Goal: Task Accomplishment & Management: Use online tool/utility

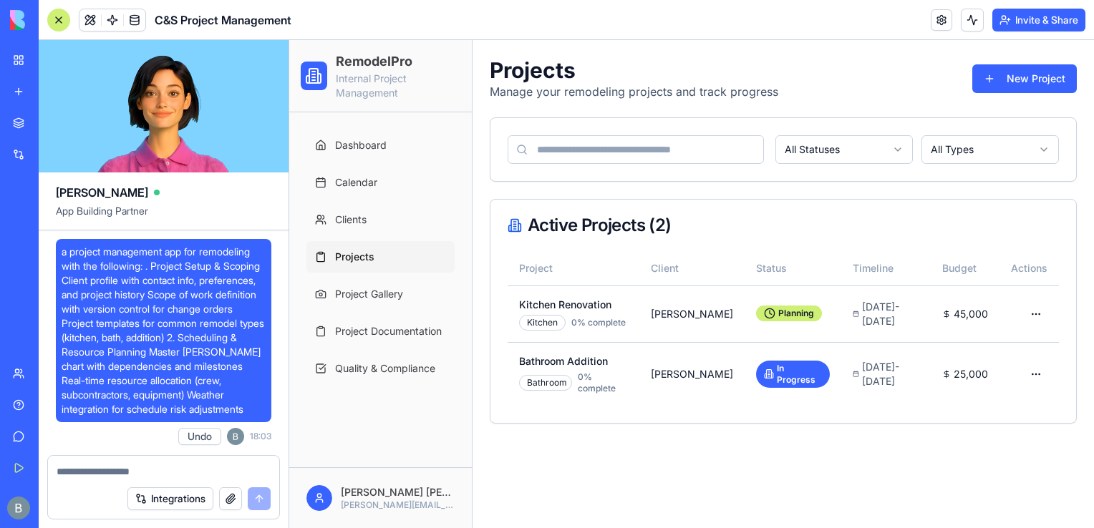
scroll to position [85714, 0]
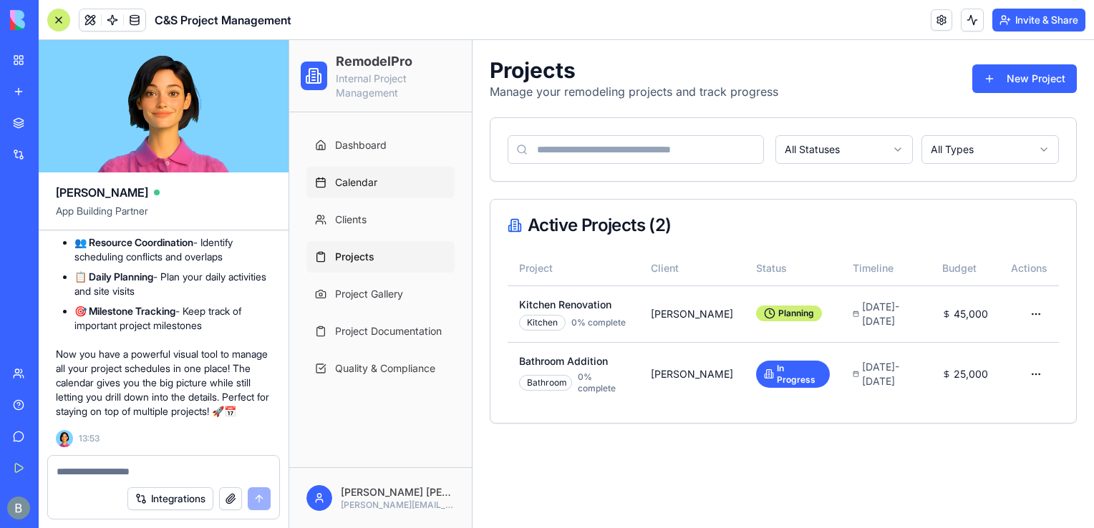
click at [388, 185] on link "Calendar" at bounding box center [380, 183] width 148 height 32
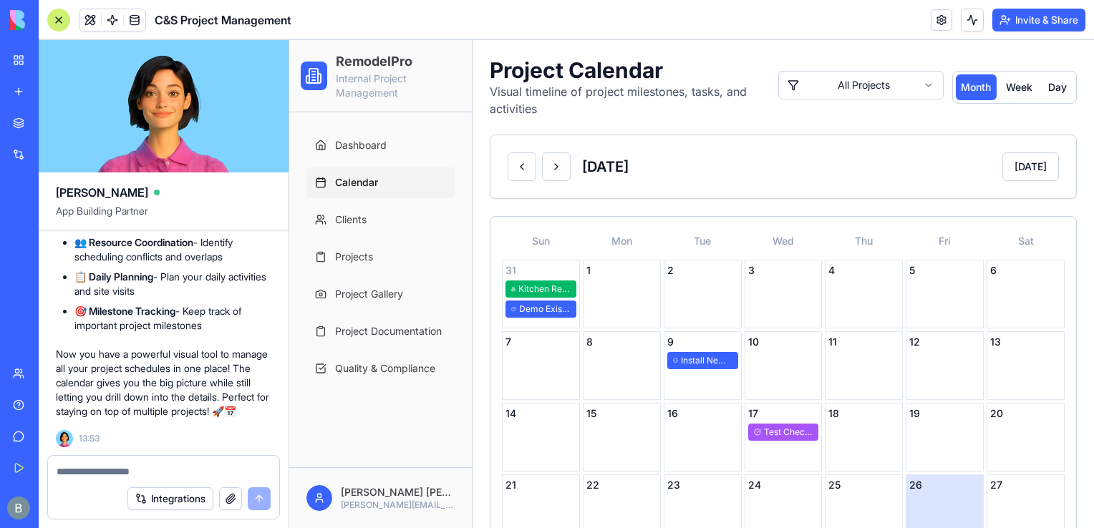
click at [482, 82] on div "Project Calendar Visual timeline of project milestones, tasks, and activities A…" at bounding box center [784, 479] width 622 height 879
click at [57, 26] on div at bounding box center [58, 20] width 23 height 23
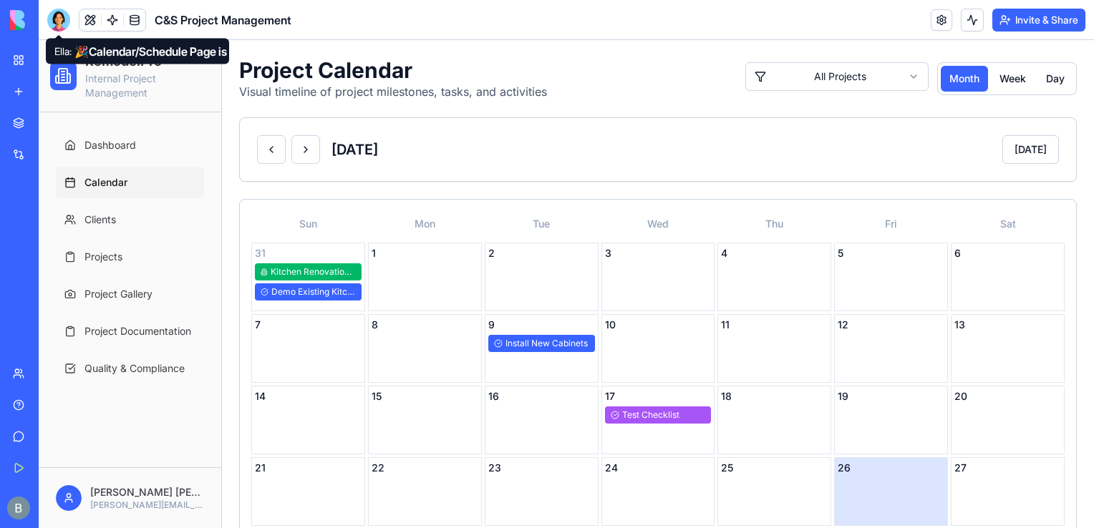
click at [60, 24] on div at bounding box center [58, 20] width 23 height 23
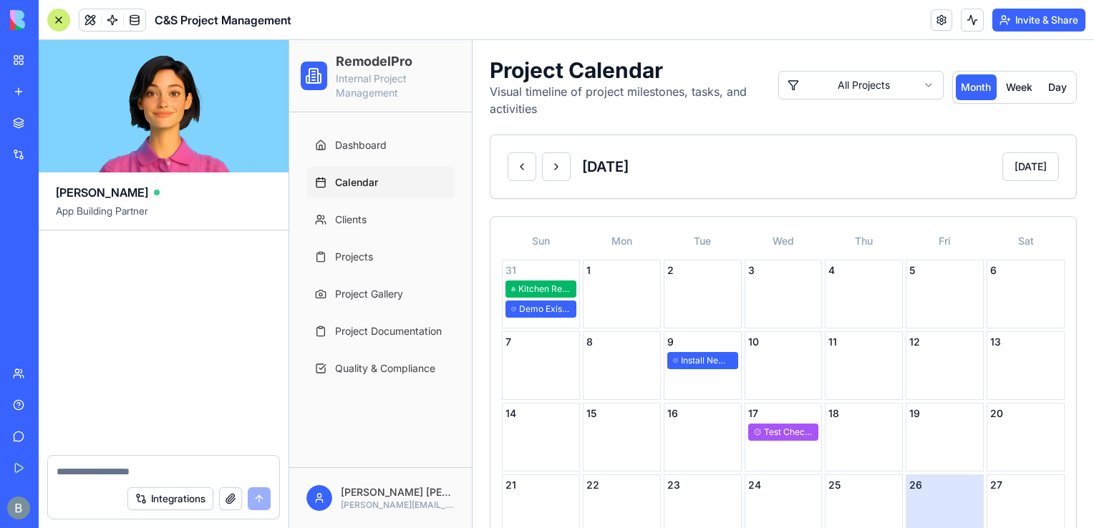
click at [65, 18] on div at bounding box center [58, 20] width 23 height 23
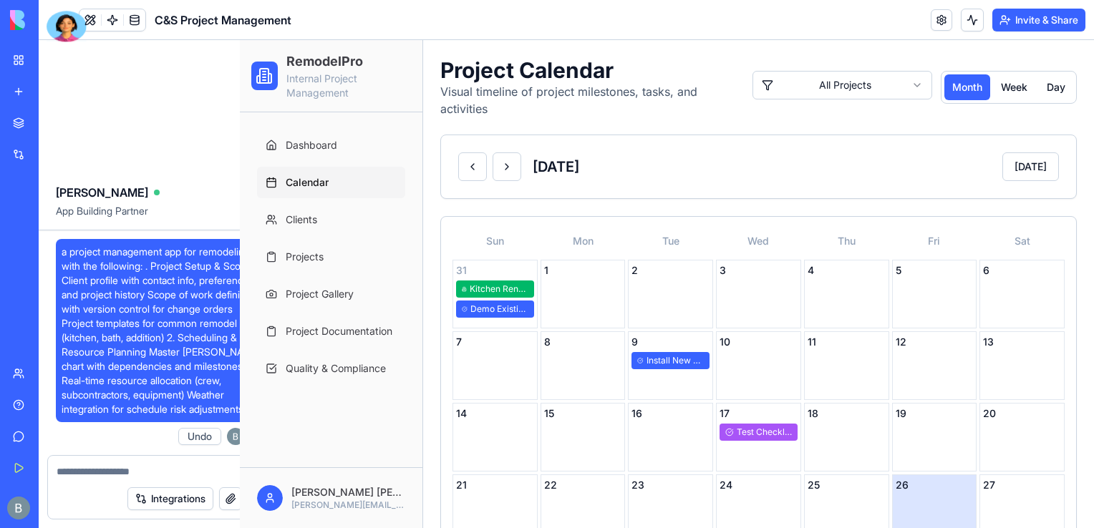
scroll to position [85714, 0]
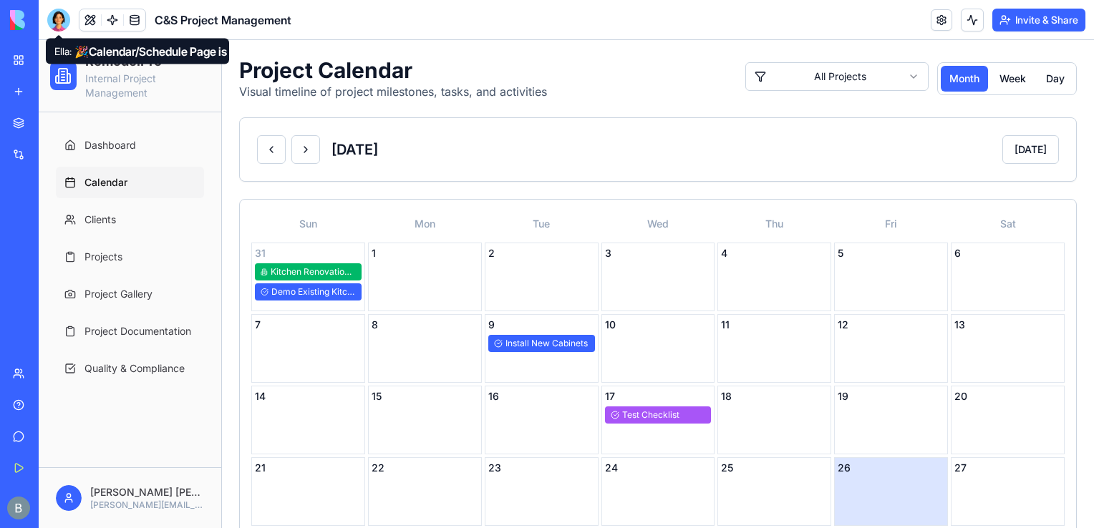
click at [60, 17] on div at bounding box center [58, 20] width 23 height 23
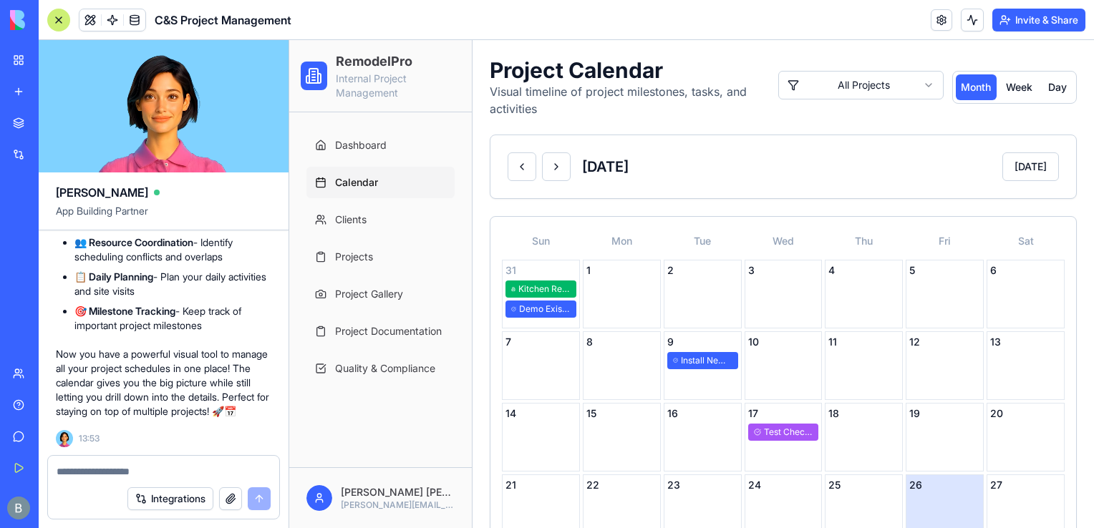
click at [165, 469] on textarea at bounding box center [164, 472] width 214 height 14
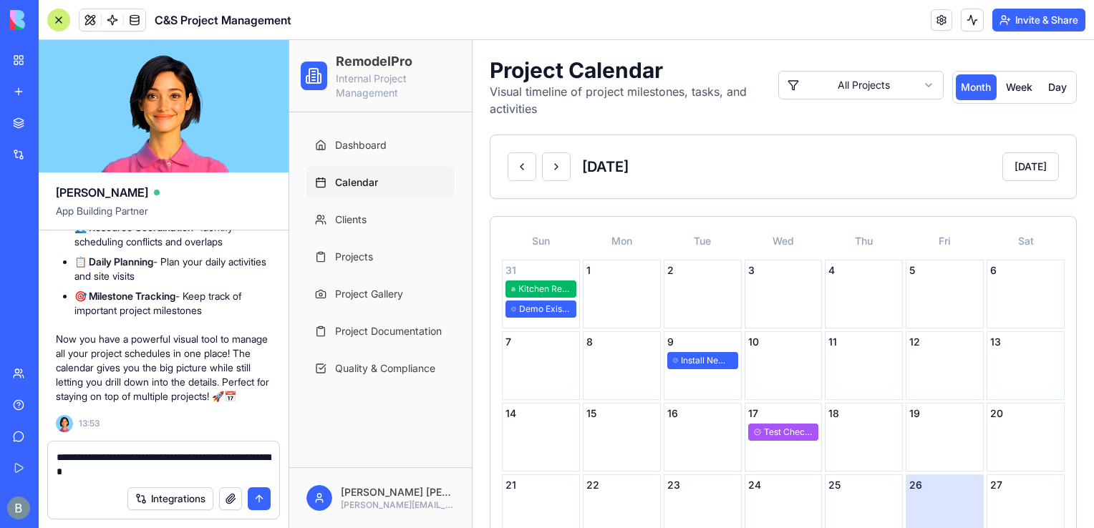
type textarea "**********"
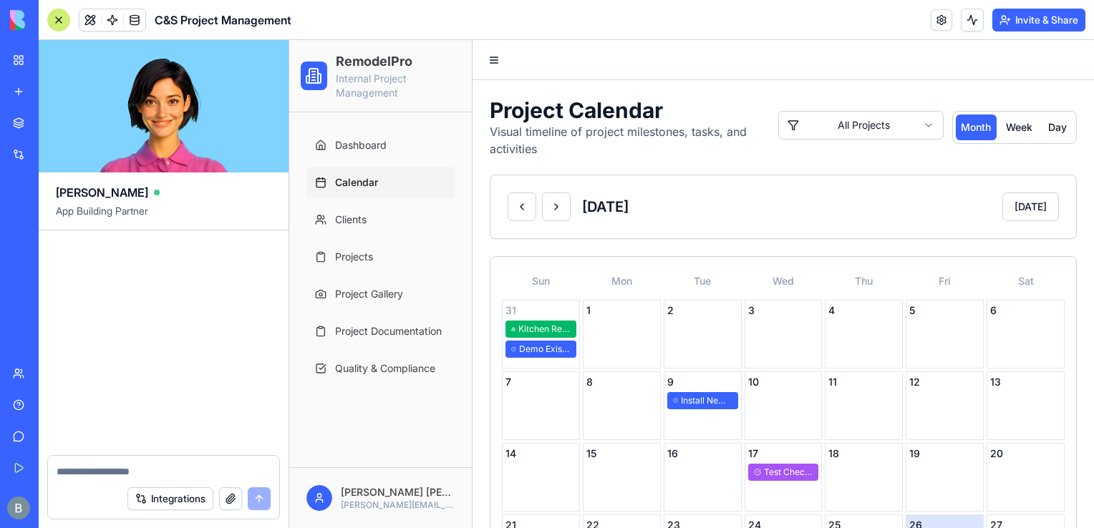
scroll to position [87226, 0]
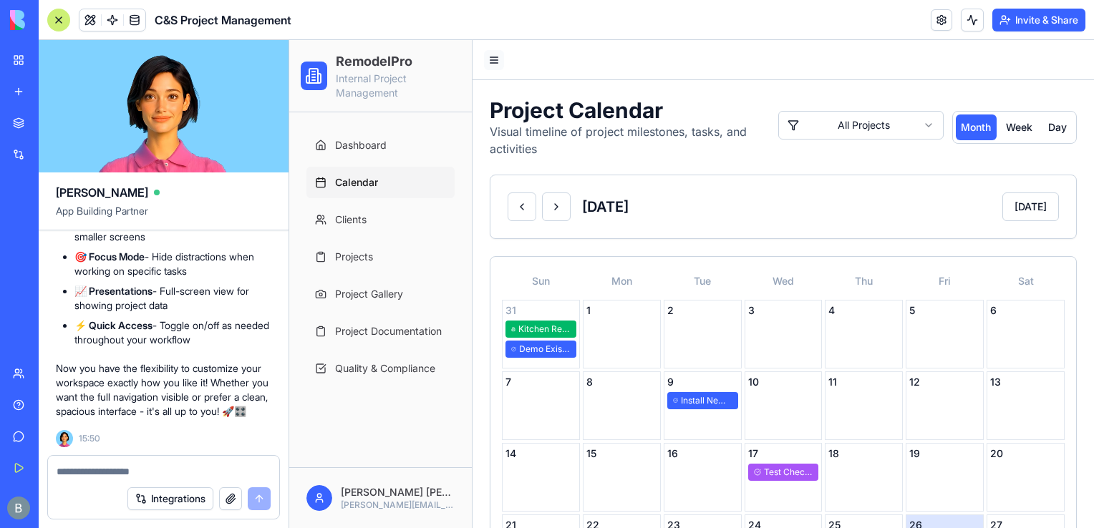
click at [492, 59] on button "Toggle Navigation Menu" at bounding box center [494, 60] width 20 height 20
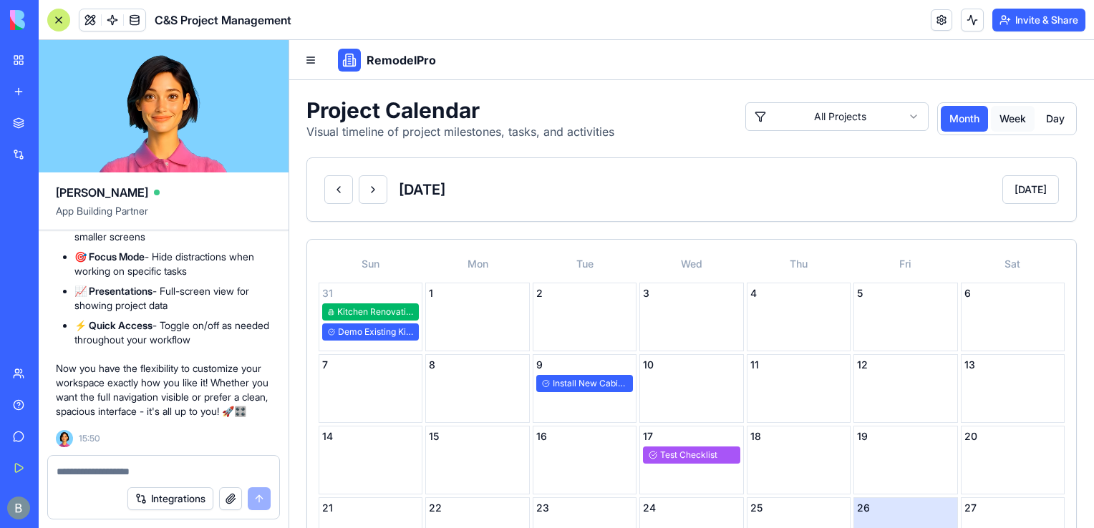
click at [1002, 122] on button "week" at bounding box center [1013, 119] width 44 height 26
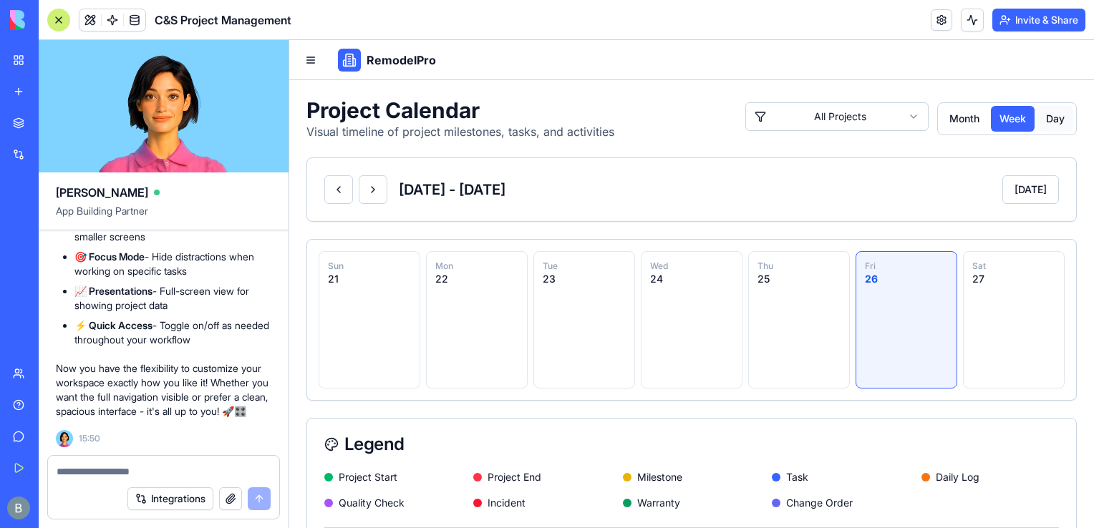
click at [1043, 119] on button "day" at bounding box center [1056, 119] width 36 height 26
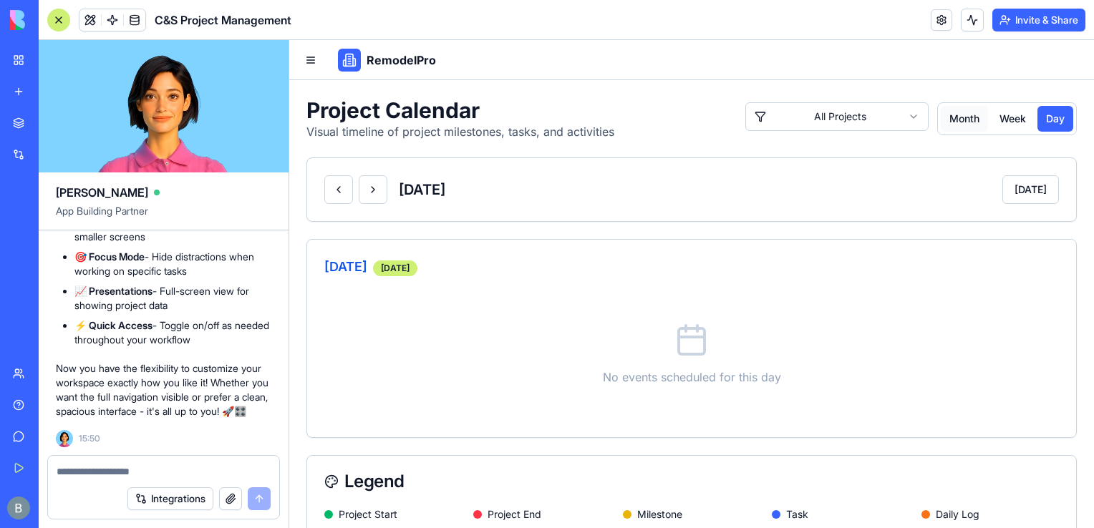
click at [941, 120] on button "month" at bounding box center [964, 119] width 47 height 26
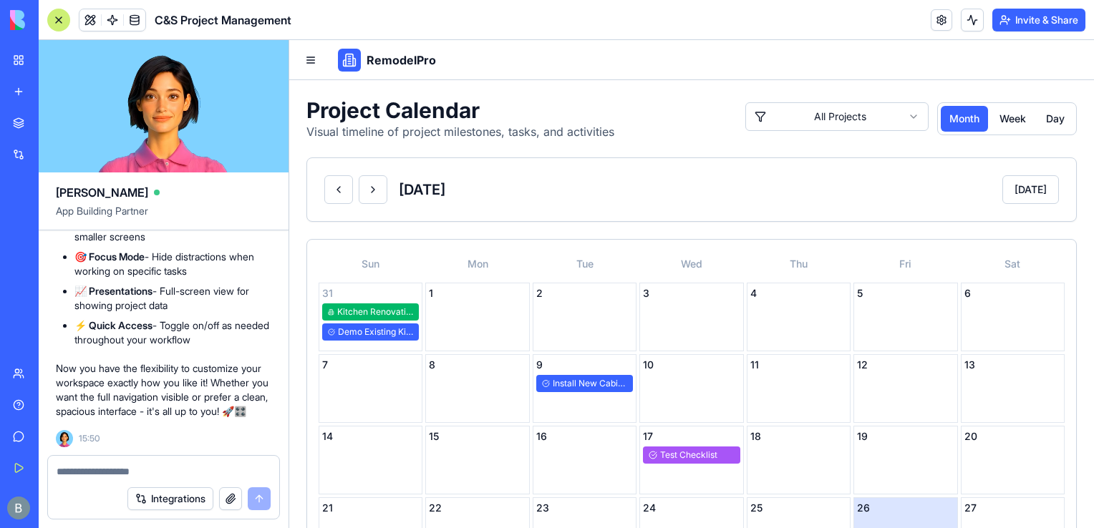
click at [862, 116] on html "RemodelPro Internal Project Management Dashboard Calendar Clients Projects Proj…" at bounding box center [691, 491] width 805 height 902
click at [864, 122] on html "RemodelPro Internal Project Management Dashboard Calendar Clients Projects Proj…" at bounding box center [691, 491] width 805 height 902
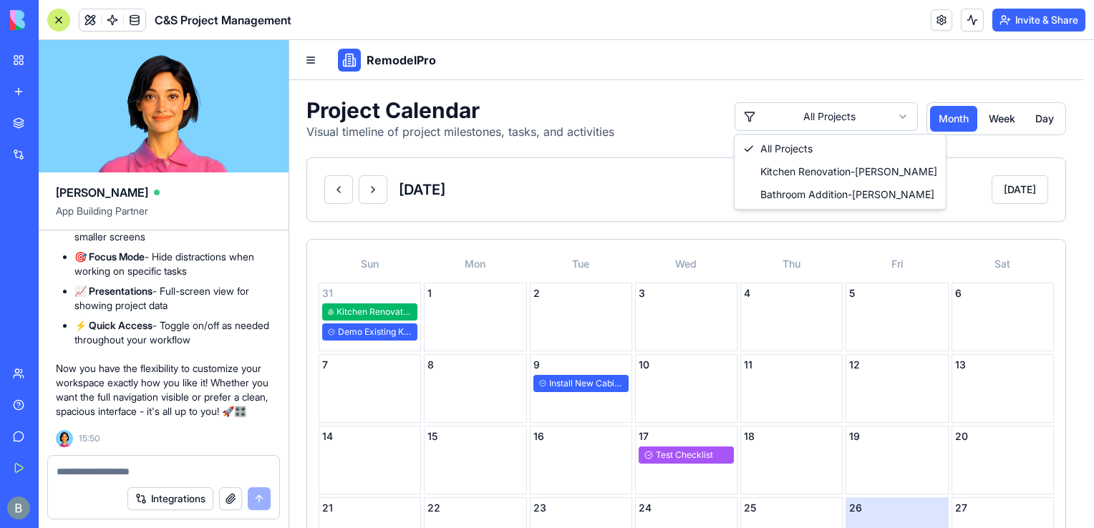
click at [864, 122] on html "RemodelPro Internal Project Management Dashboard Calendar Clients Projects Proj…" at bounding box center [691, 491] width 805 height 902
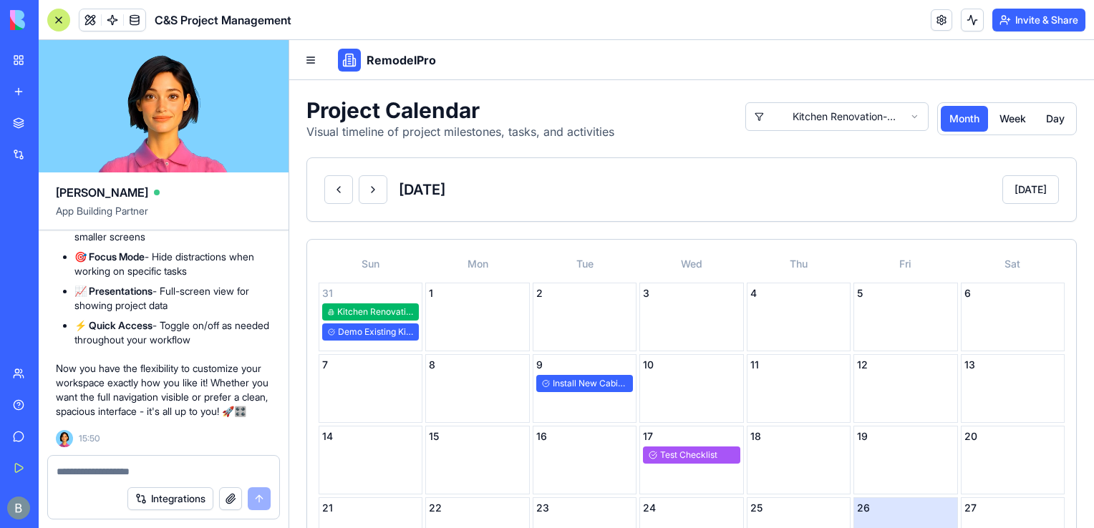
click at [834, 117] on html "RemodelPro Internal Project Management Dashboard Calendar Clients Projects Proj…" at bounding box center [691, 453] width 805 height 826
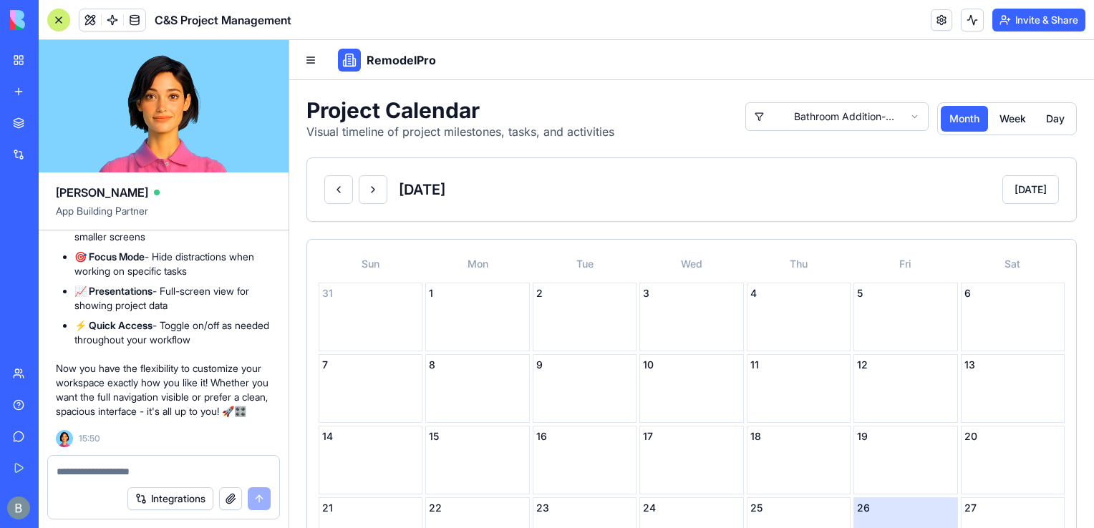
click at [811, 110] on html "RemodelPro Internal Project Management Dashboard Calendar Clients Projects Proj…" at bounding box center [691, 453] width 805 height 826
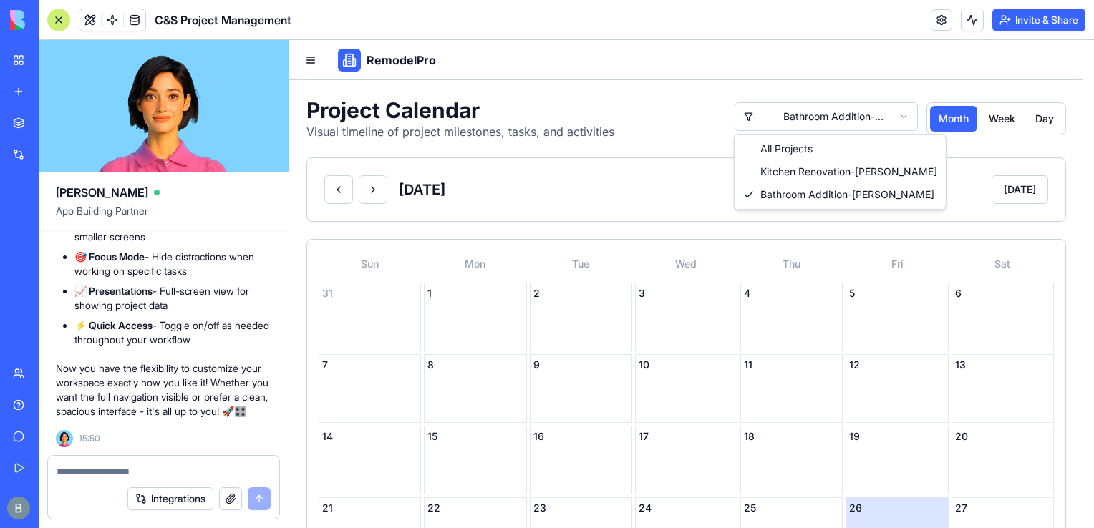
drag, startPoint x: 807, startPoint y: 161, endPoint x: 802, endPoint y: 148, distance: 14.5
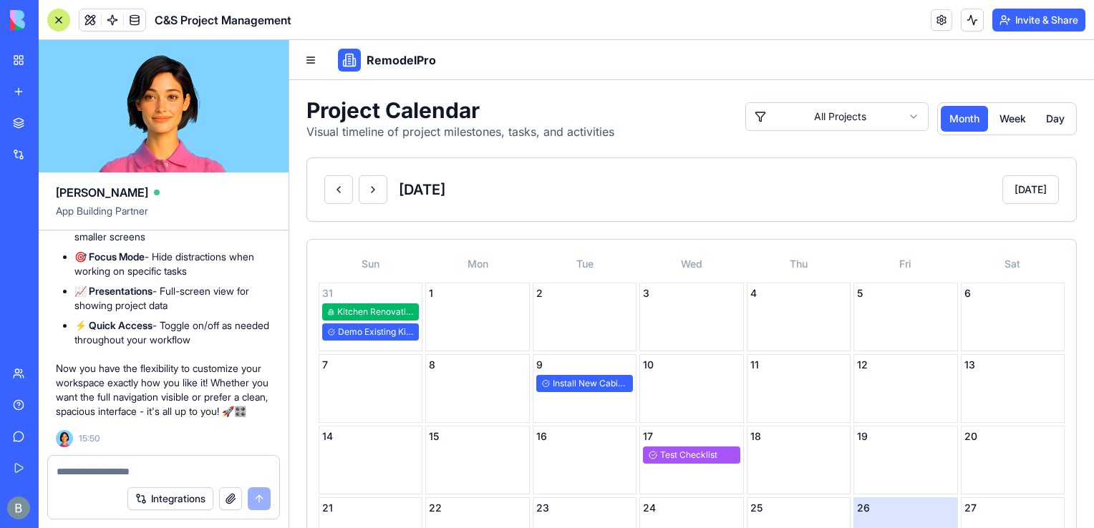
click at [802, 148] on div "Project Calendar Visual timeline of project milestones, tasks, and activities A…" at bounding box center [691, 510] width 805 height 861
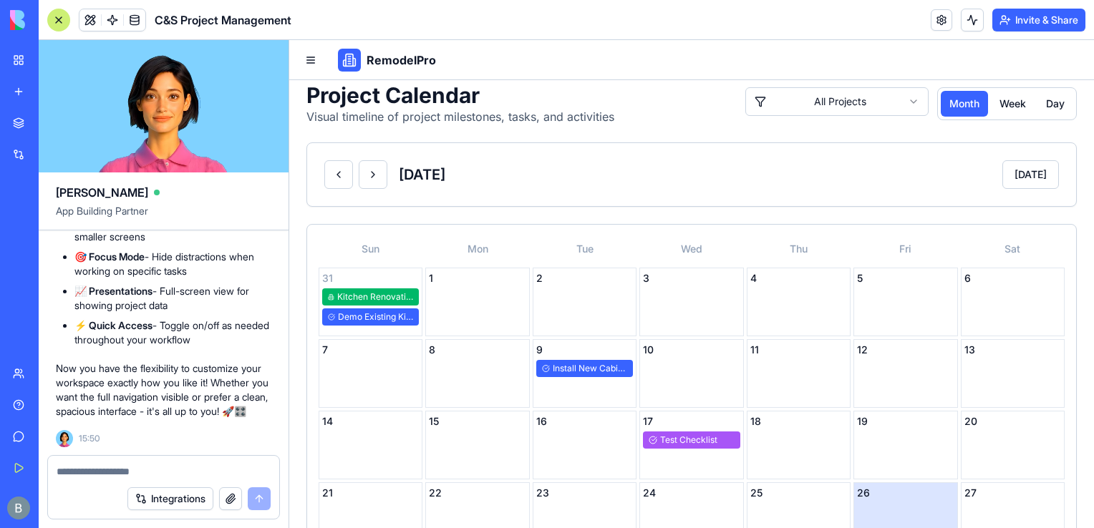
scroll to position [0, 0]
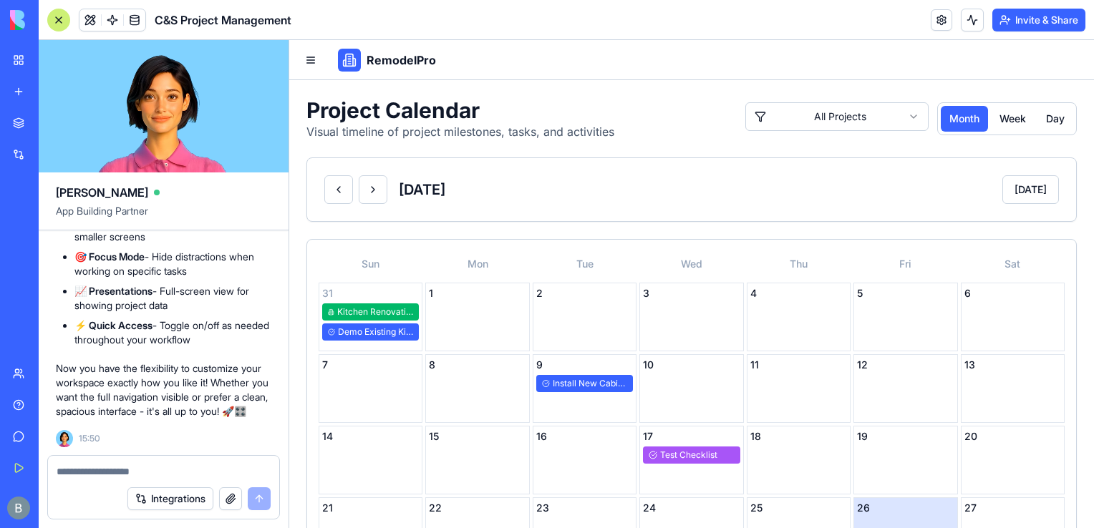
click at [132, 485] on div "Integrations" at bounding box center [163, 499] width 231 height 40
click at [142, 476] on textarea at bounding box center [164, 472] width 215 height 14
click at [142, 476] on textarea "*" at bounding box center [164, 472] width 215 height 14
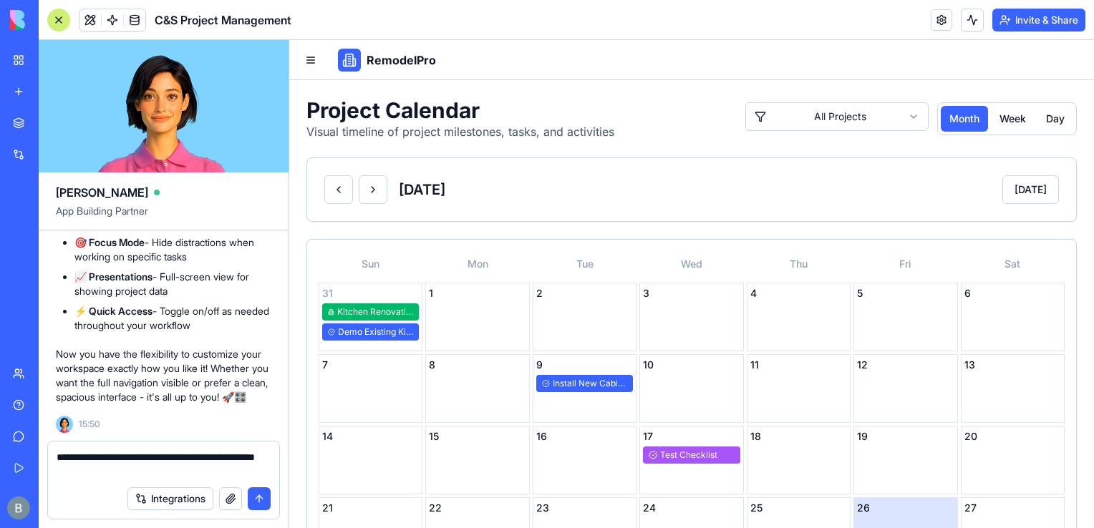
type textarea "**********"
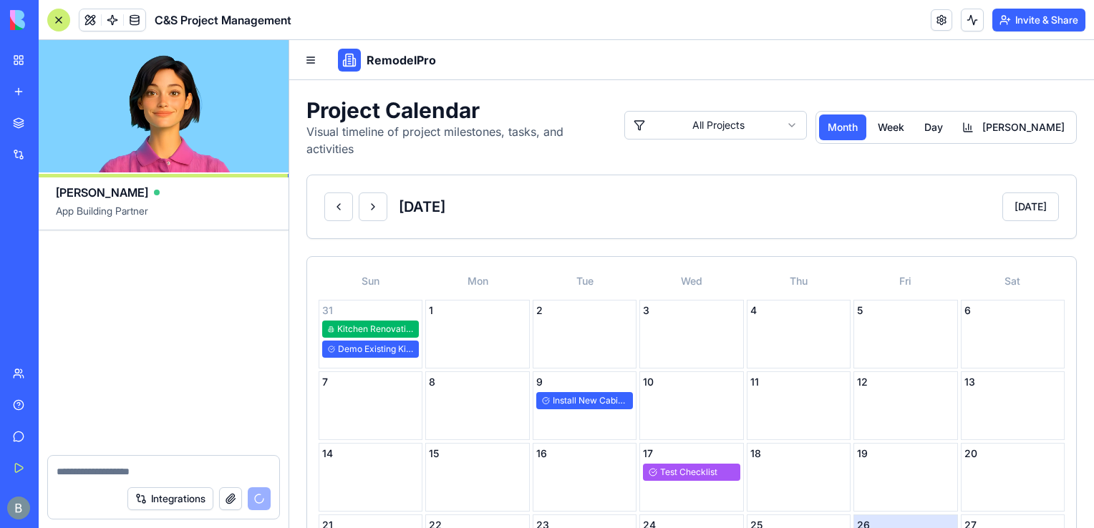
scroll to position [89234, 0]
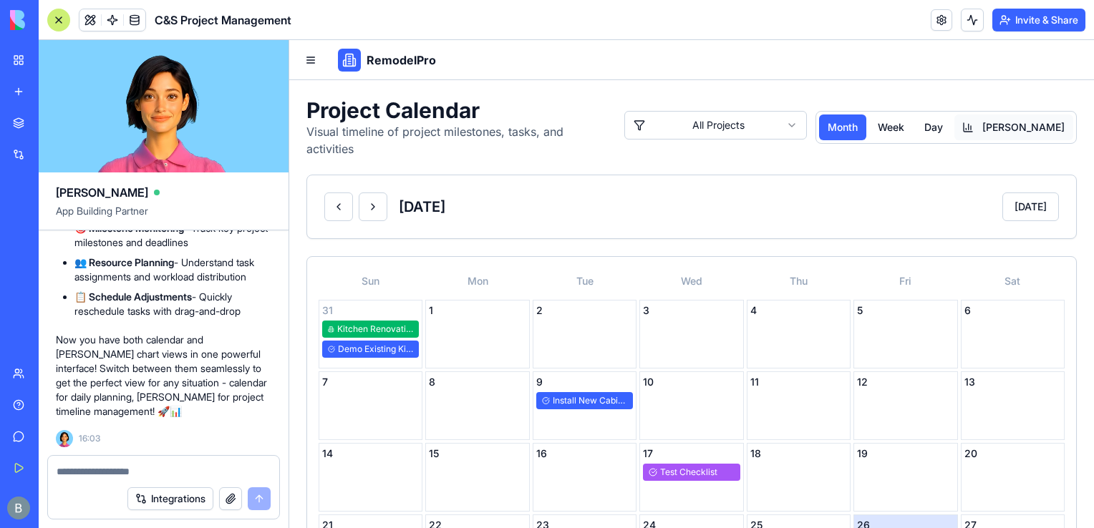
click at [1008, 122] on button "gantt" at bounding box center [1014, 128] width 119 height 26
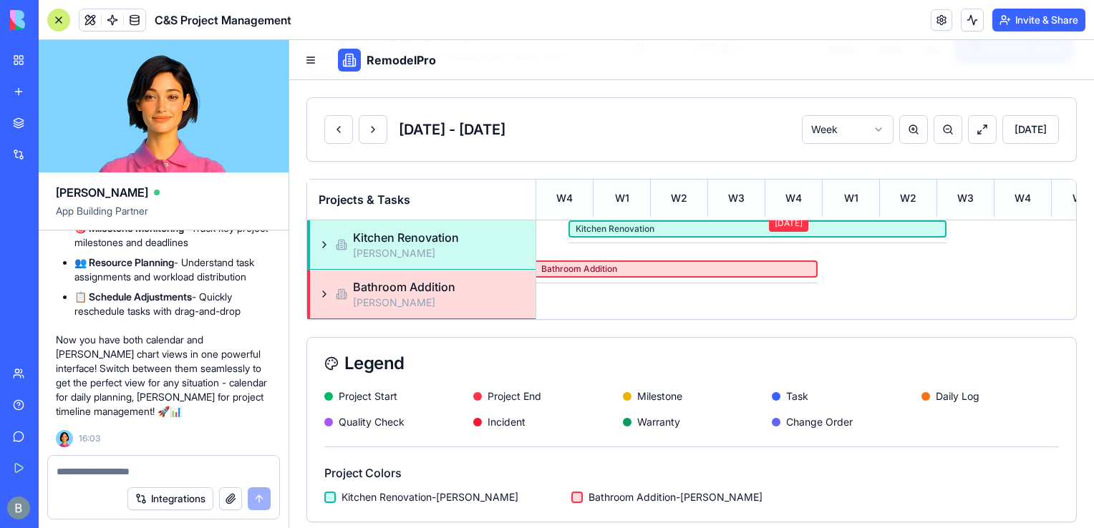
scroll to position [0, 0]
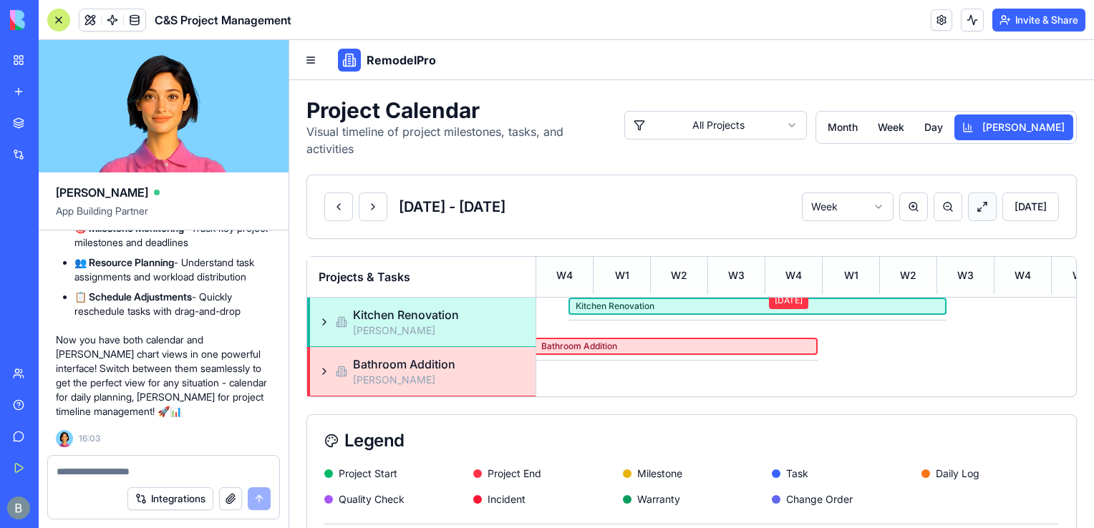
click at [979, 193] on button at bounding box center [982, 207] width 29 height 29
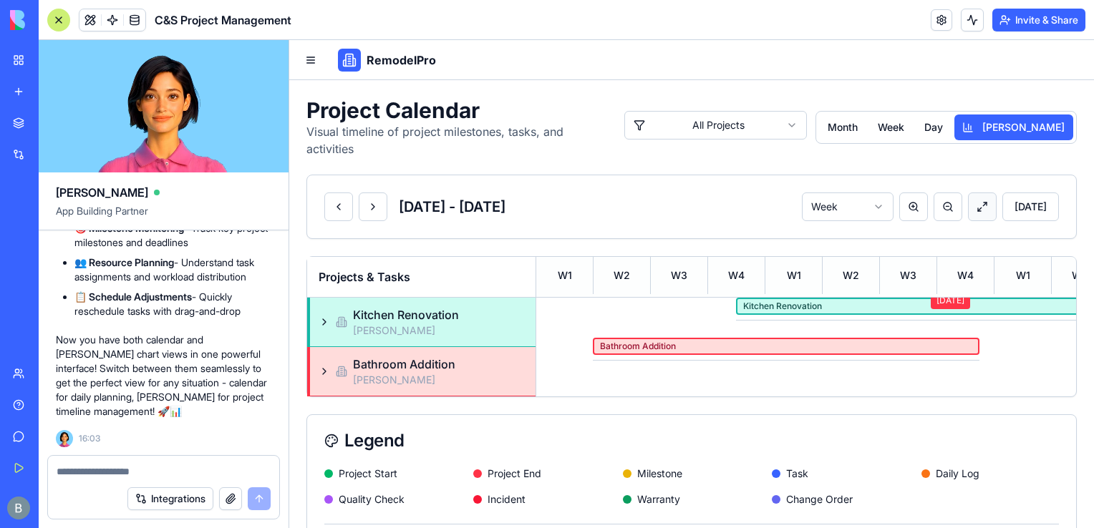
click at [979, 193] on button at bounding box center [982, 207] width 29 height 29
click at [976, 193] on button at bounding box center [982, 207] width 29 height 29
click at [905, 193] on button at bounding box center [913, 207] width 29 height 29
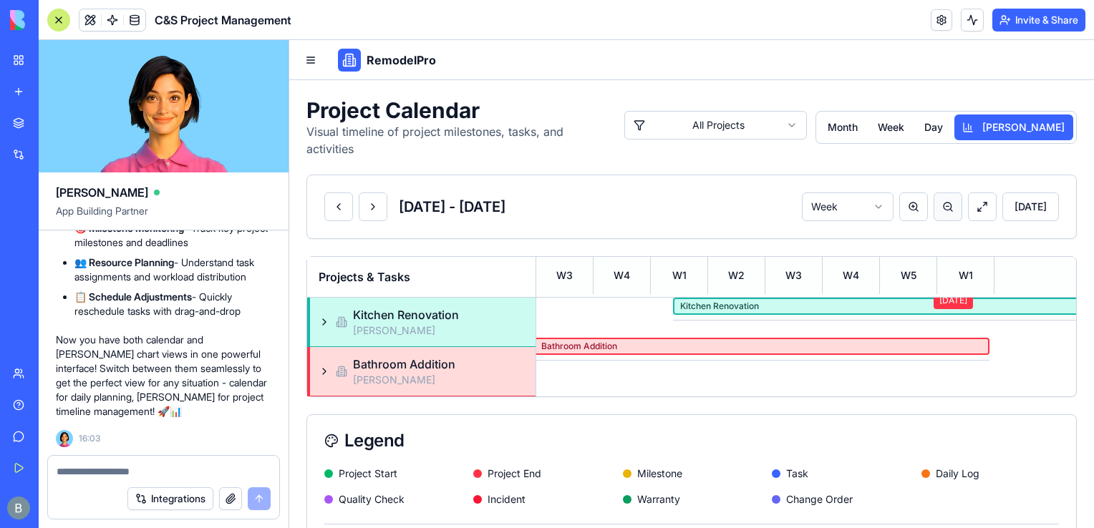
click at [937, 193] on button at bounding box center [948, 207] width 29 height 29
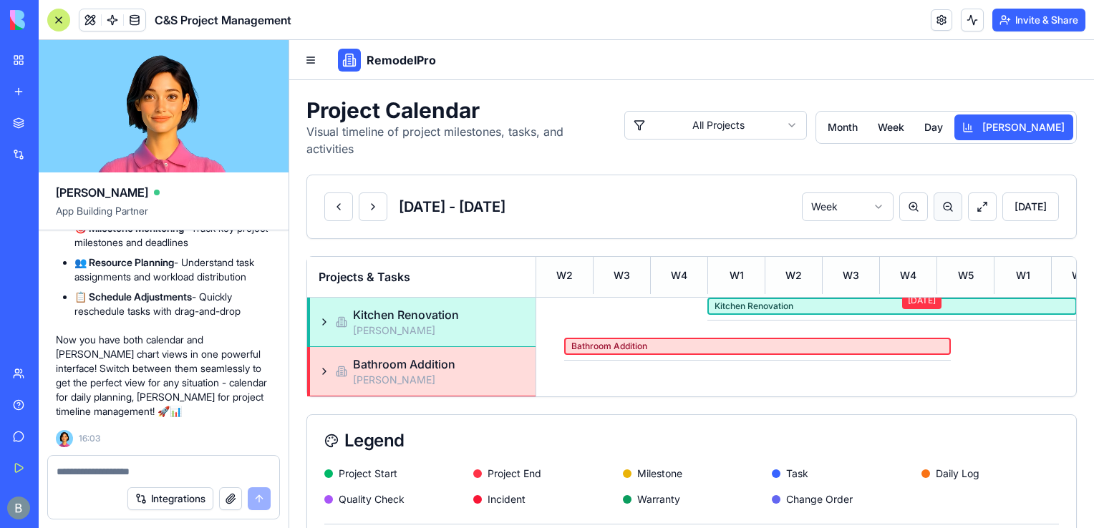
click at [937, 193] on button at bounding box center [948, 207] width 29 height 29
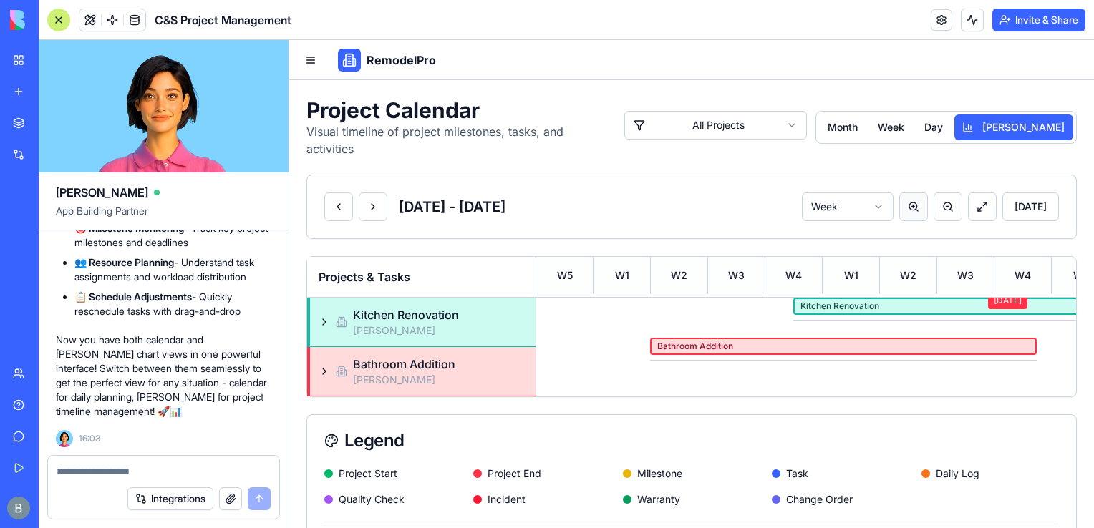
click at [911, 193] on button at bounding box center [913, 207] width 29 height 29
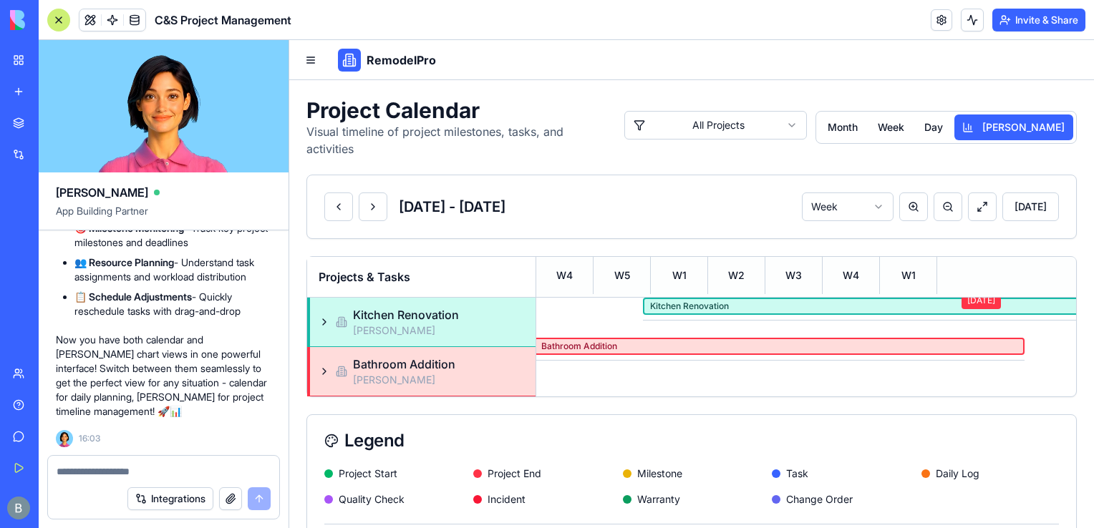
click at [62, 18] on div at bounding box center [58, 20] width 23 height 23
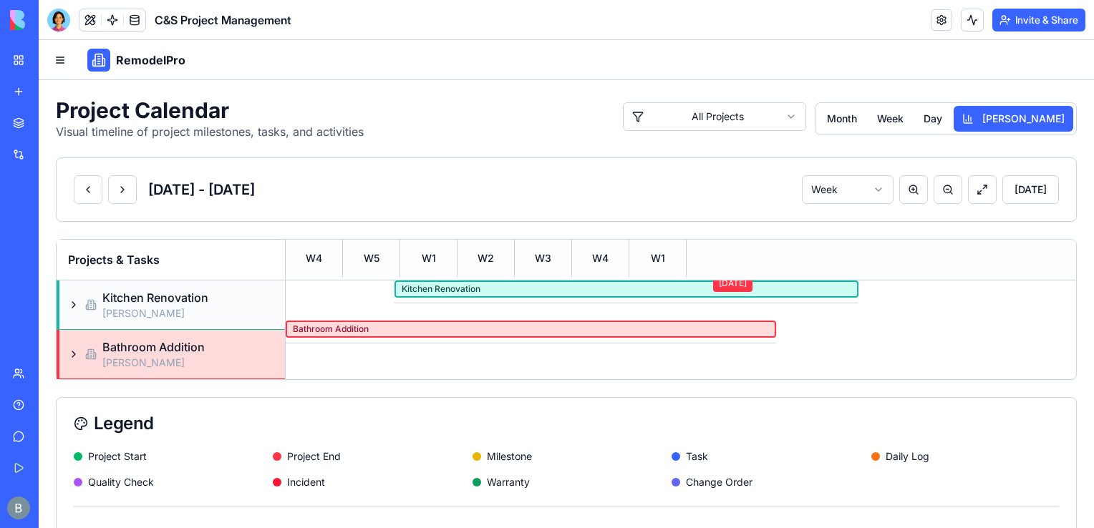
click at [64, 306] on div "Kitchen Renovation John Smith" at bounding box center [171, 305] width 228 height 49
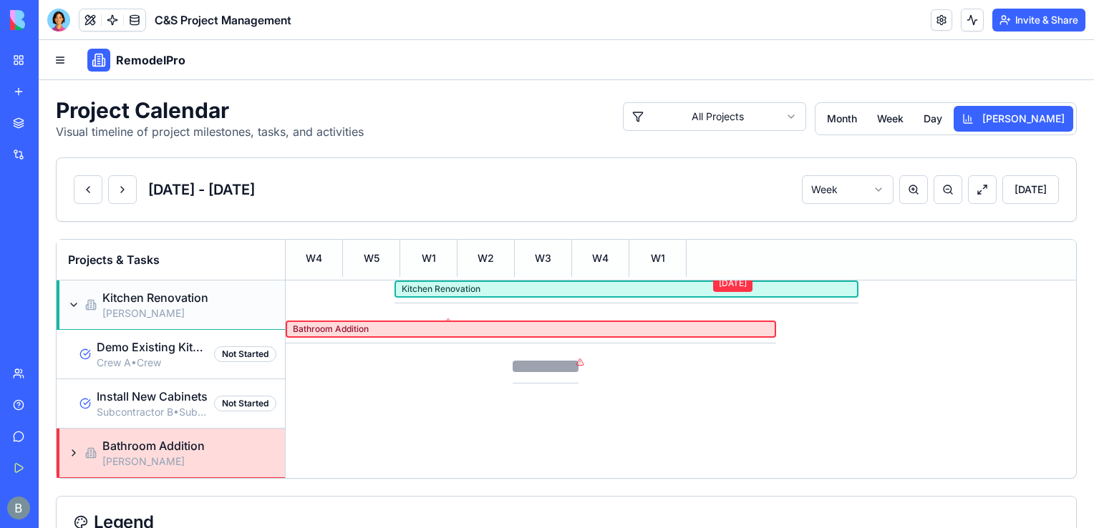
click at [69, 305] on button at bounding box center [73, 304] width 11 height 11
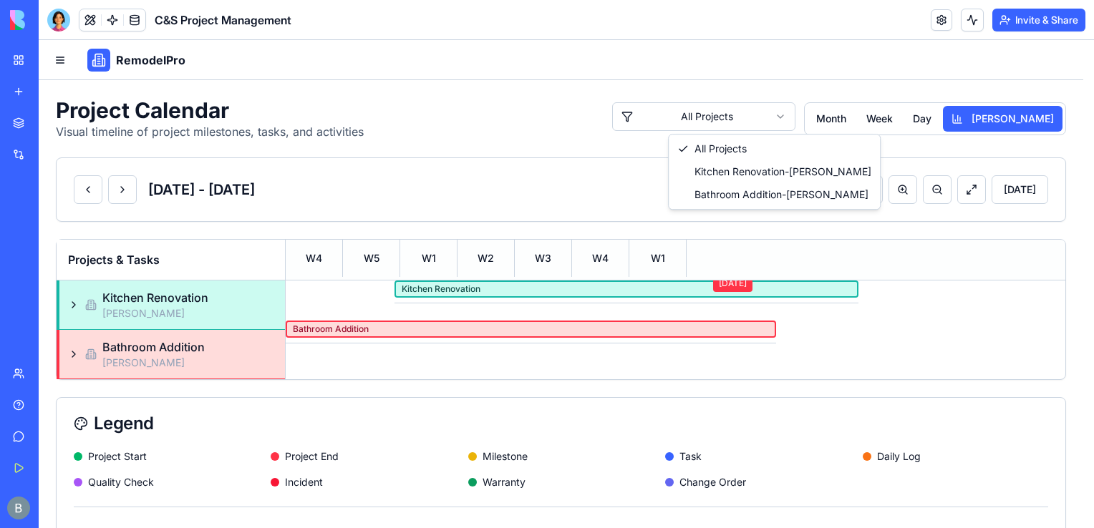
click at [743, 102] on html "RemodelPro Internal Project Management Dashboard Calendar Clients Projects Proj…" at bounding box center [567, 320] width 1056 height 560
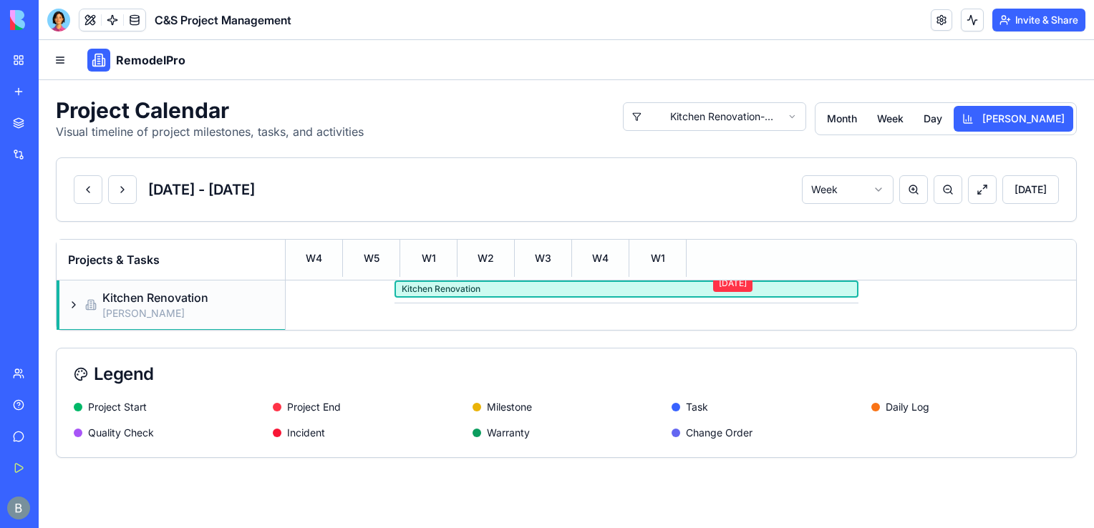
click at [88, 301] on icon at bounding box center [91, 304] width 6 height 9
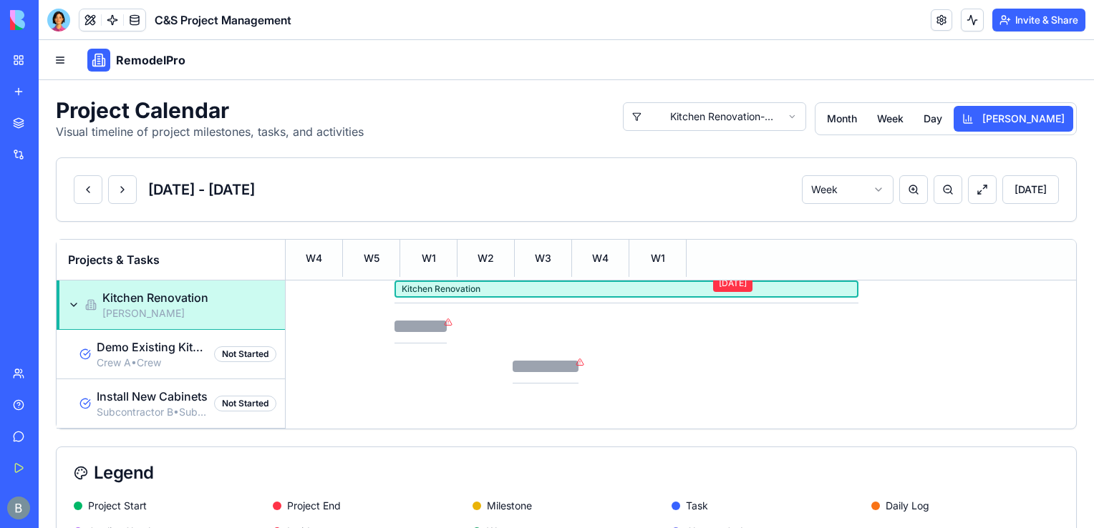
click at [422, 327] on div at bounding box center [421, 326] width 53 height 11
click at [360, 317] on div "Today Kitchen Renovation" at bounding box center [681, 355] width 791 height 148
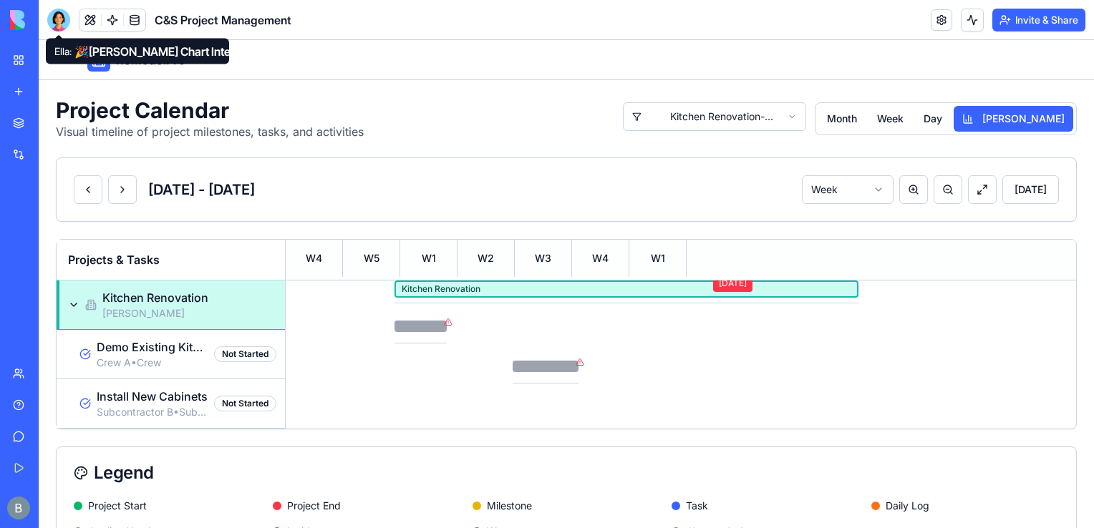
click at [54, 16] on div at bounding box center [58, 20] width 23 height 23
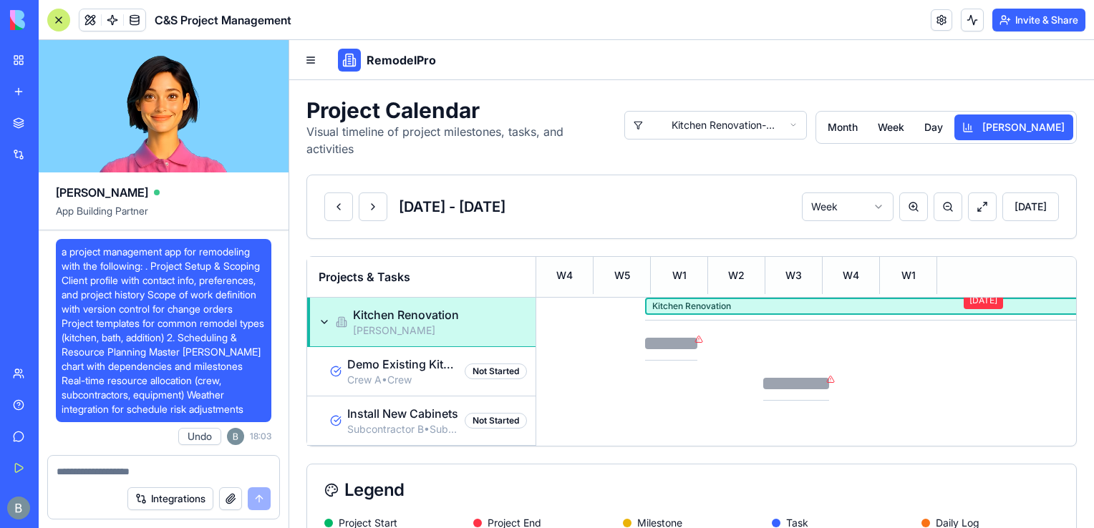
scroll to position [89234, 0]
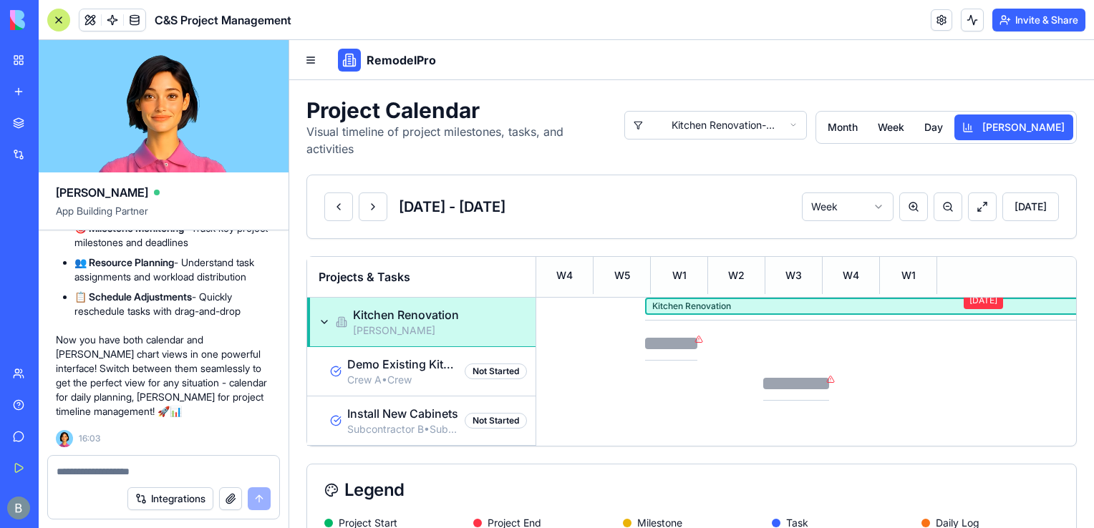
click at [198, 470] on textarea at bounding box center [164, 472] width 214 height 14
click at [241, 461] on div at bounding box center [163, 467] width 231 height 23
click at [556, 413] on div "Today Kitchen Renovation" at bounding box center [806, 372] width 540 height 148
click at [219, 469] on textarea at bounding box center [164, 472] width 214 height 14
paste textarea "*"
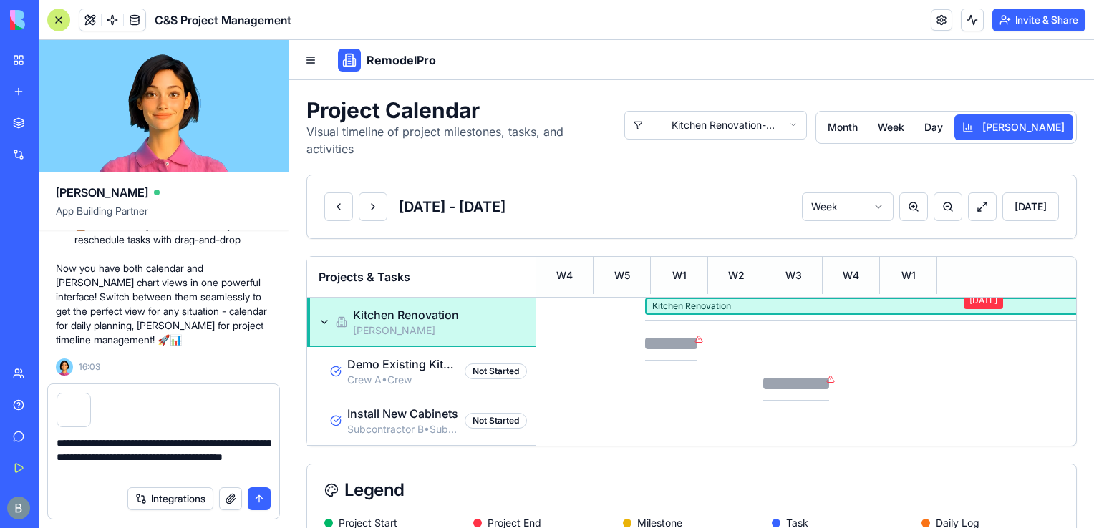
type textarea "**********"
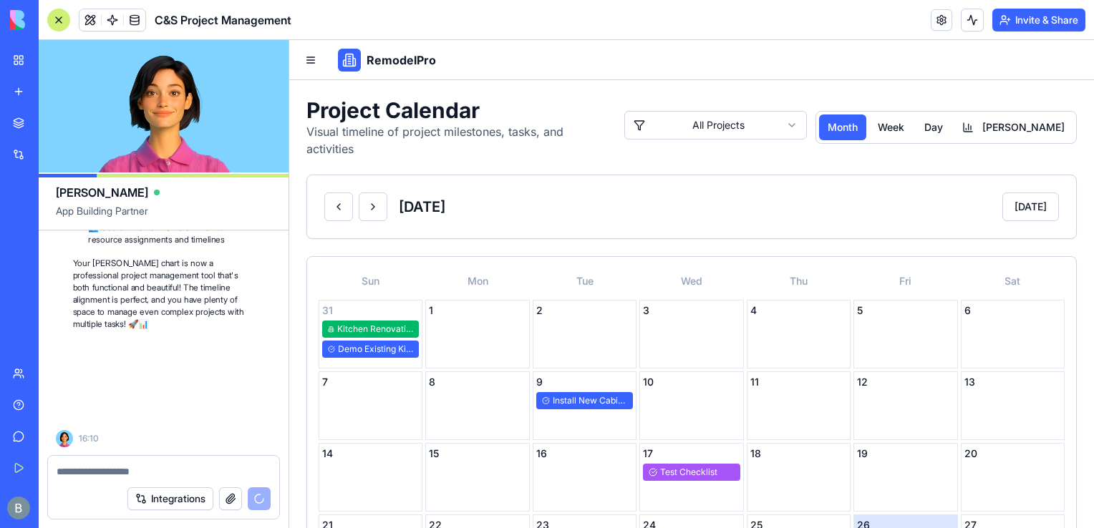
scroll to position [90706, 0]
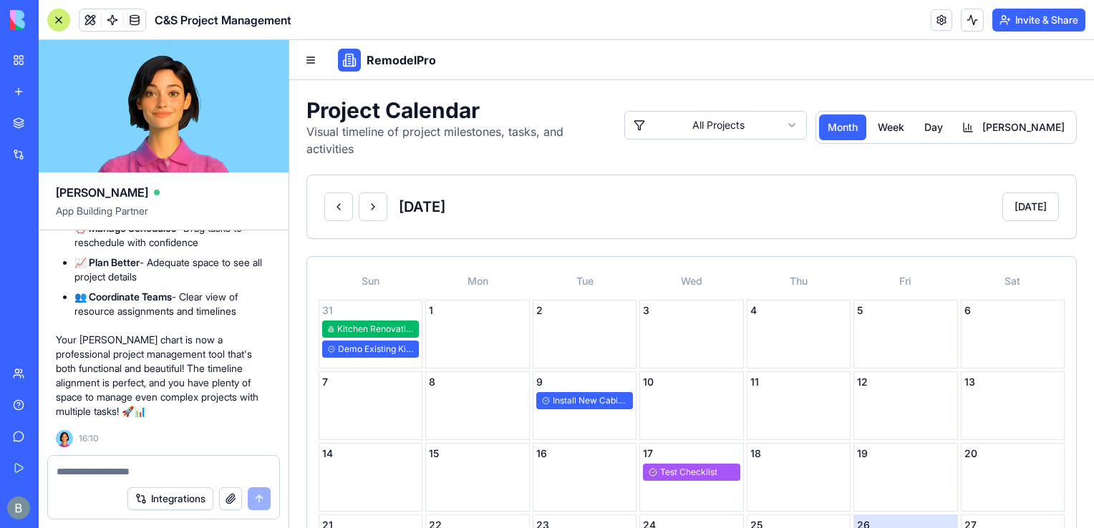
click at [62, 24] on div at bounding box center [58, 20] width 23 height 23
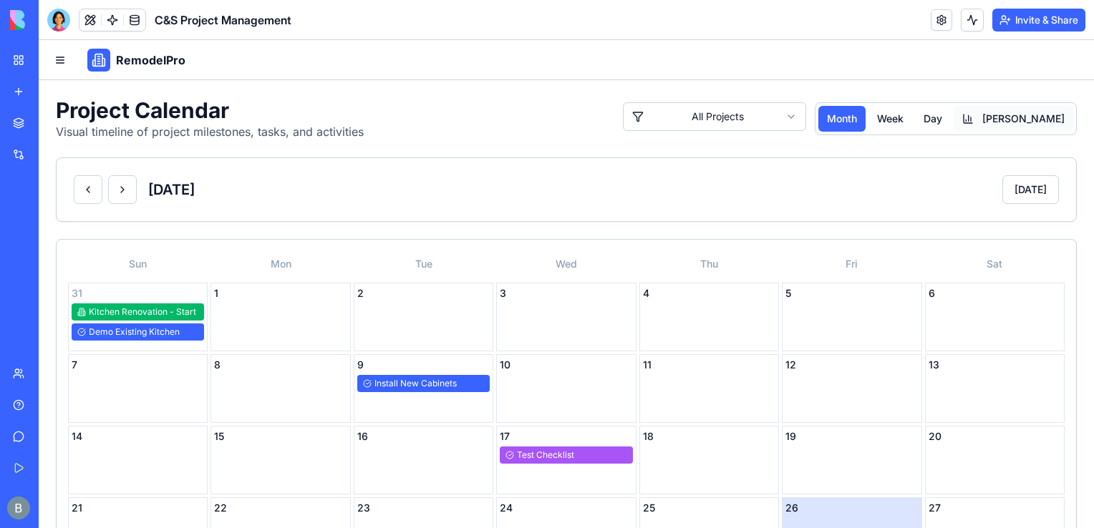
click at [1032, 125] on button "gantt" at bounding box center [1014, 119] width 120 height 26
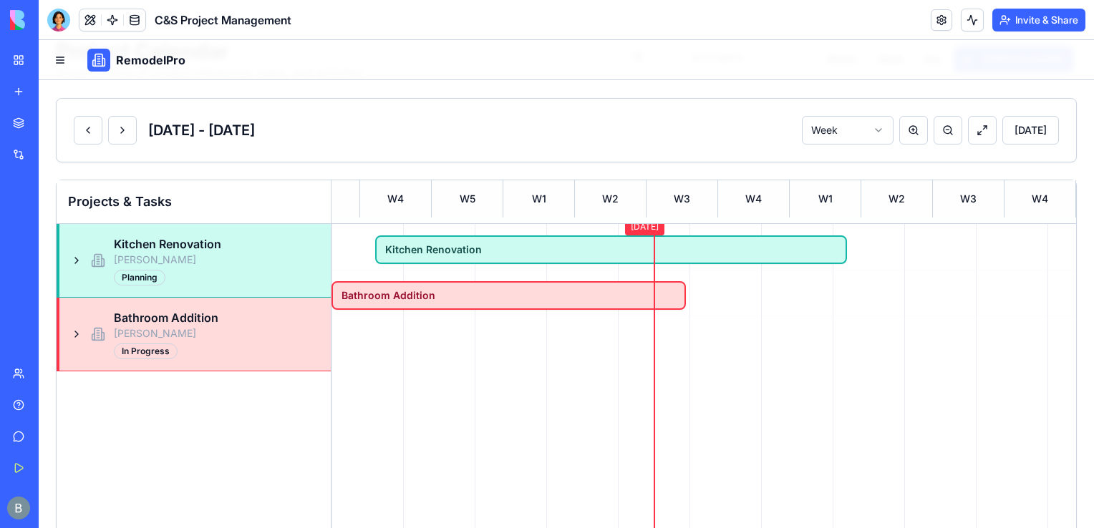
scroll to position [0, 0]
click at [521, 199] on div "W2" at bounding box center [511, 198] width 72 height 37
click at [415, 276] on div at bounding box center [976, 488] width 1289 height 529
click at [440, 256] on span "Kitchen Renovation" at bounding box center [433, 250] width 97 height 14
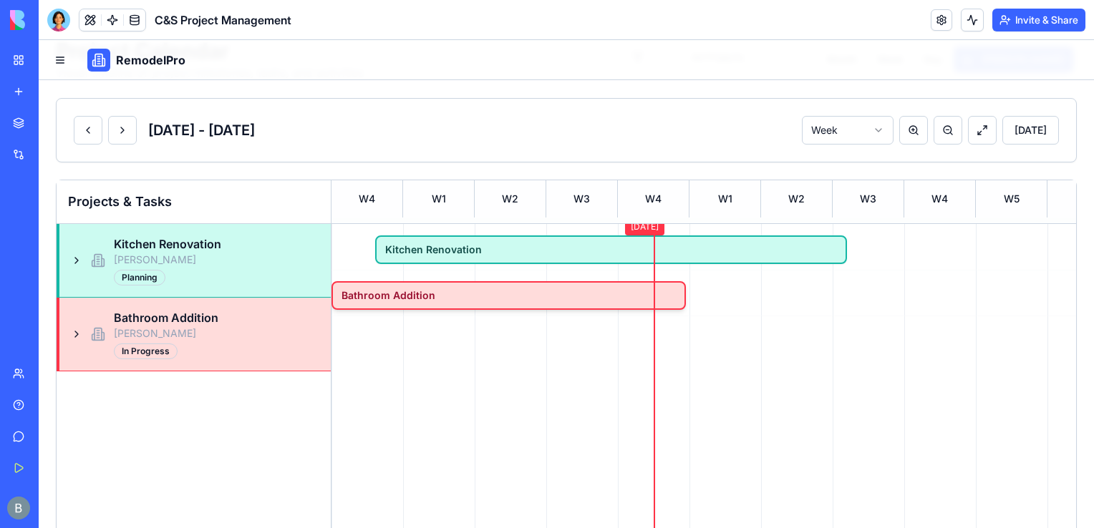
click at [358, 303] on span "Bathroom Addition" at bounding box center [389, 296] width 94 height 14
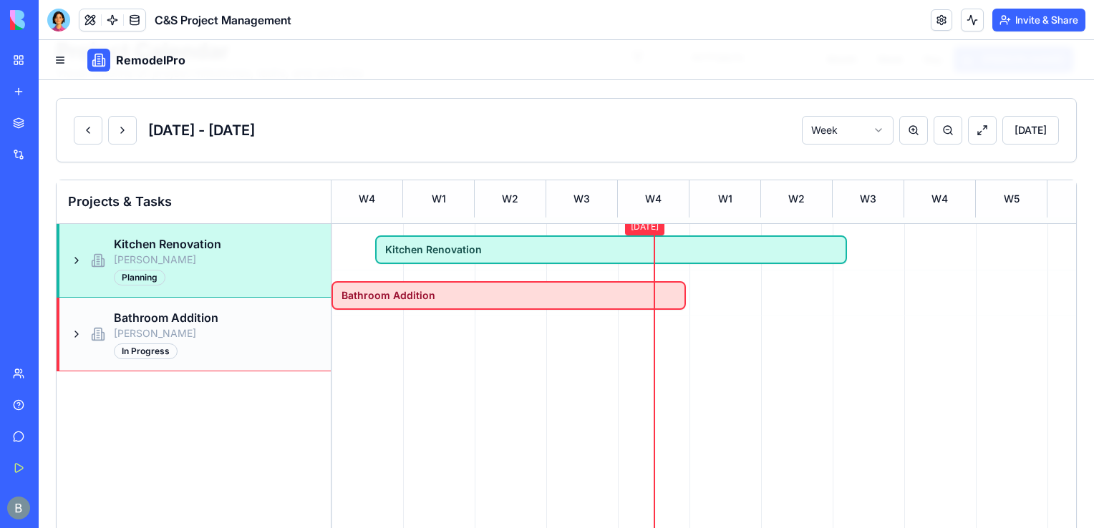
click at [244, 302] on div "Bathroom Addition Sarah Johnson In Progress" at bounding box center [194, 335] width 274 height 74
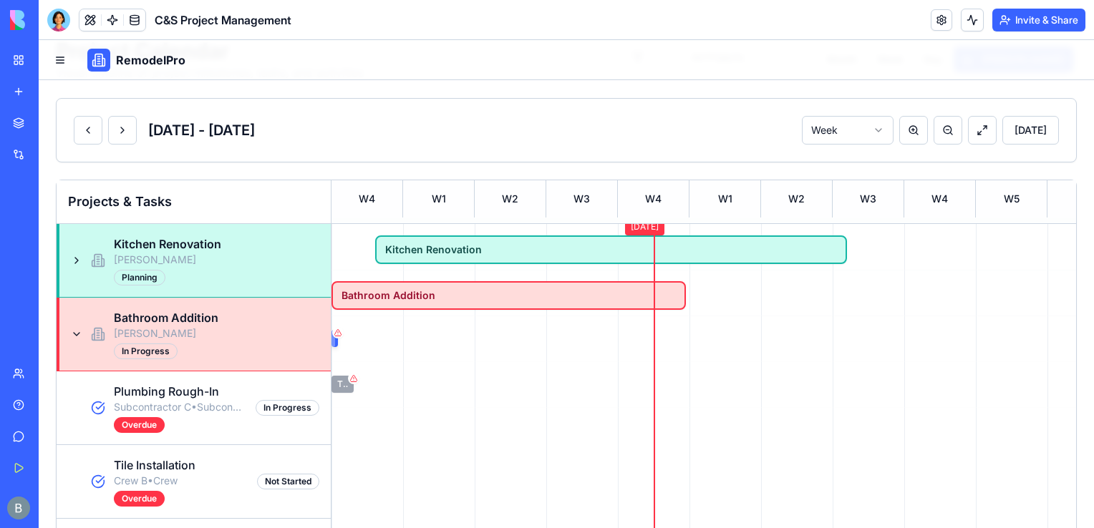
click at [337, 339] on icon at bounding box center [337, 332] width 11 height 11
click at [348, 385] on icon at bounding box center [353, 378] width 11 height 11
click at [158, 432] on div "Overdue" at bounding box center [139, 425] width 51 height 16
click at [209, 410] on div "Subcontractor C • Subcontractor" at bounding box center [177, 407] width 127 height 14
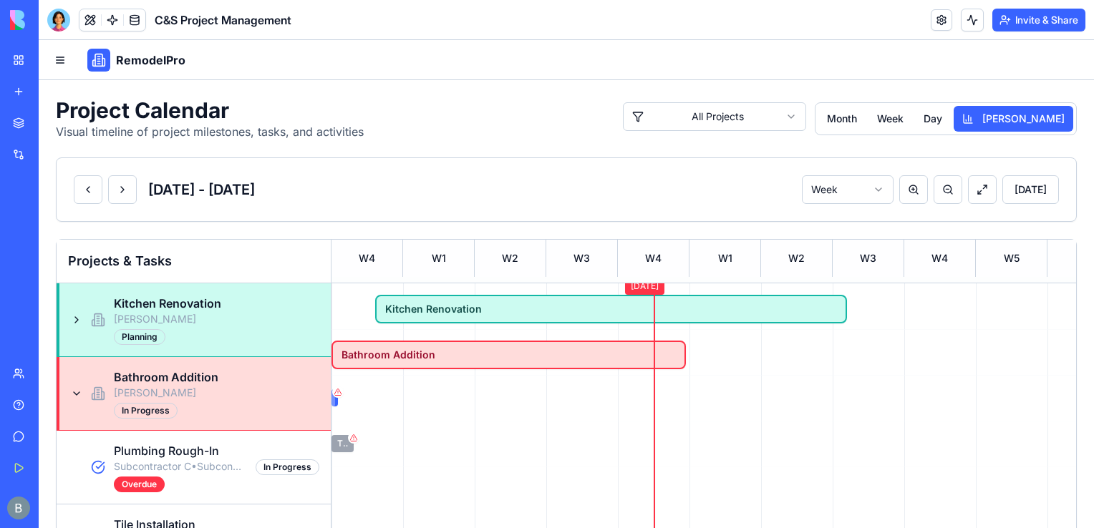
drag, startPoint x: 1090, startPoint y: 159, endPoint x: 1132, endPoint y: 160, distance: 42.3
click at [984, 192] on button at bounding box center [982, 189] width 29 height 29
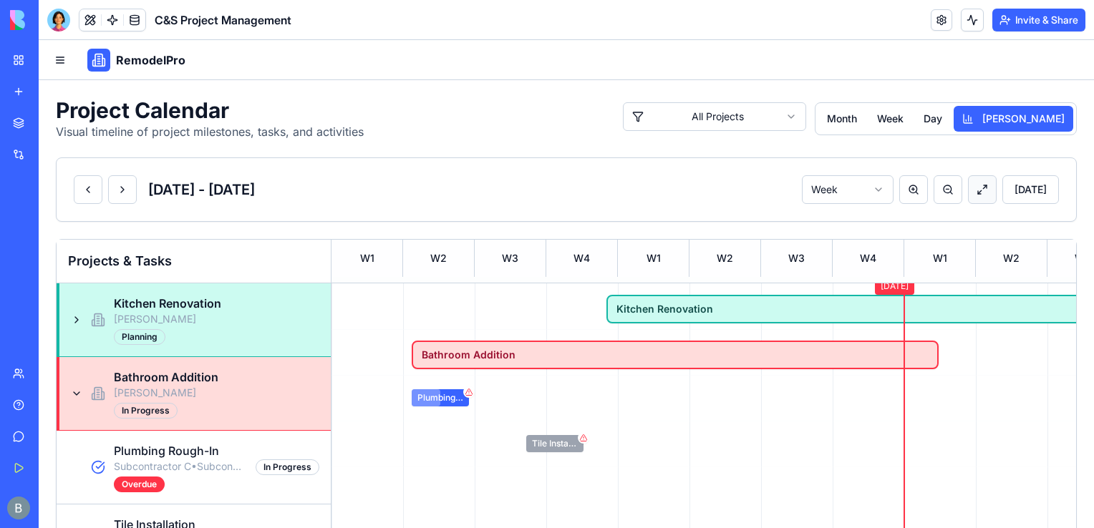
click at [984, 192] on button at bounding box center [982, 189] width 29 height 29
click at [903, 186] on button at bounding box center [913, 189] width 29 height 29
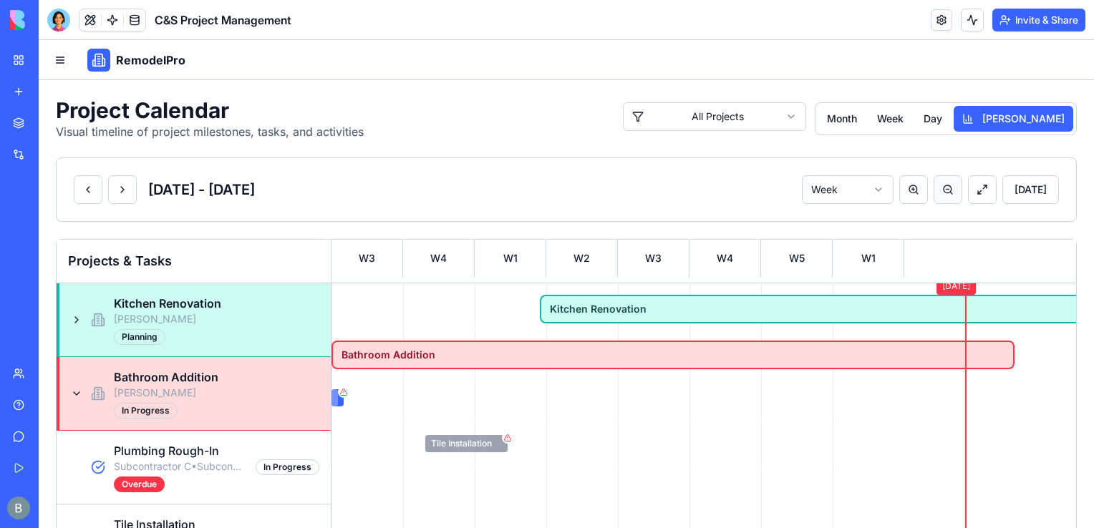
click at [934, 191] on button at bounding box center [948, 189] width 29 height 29
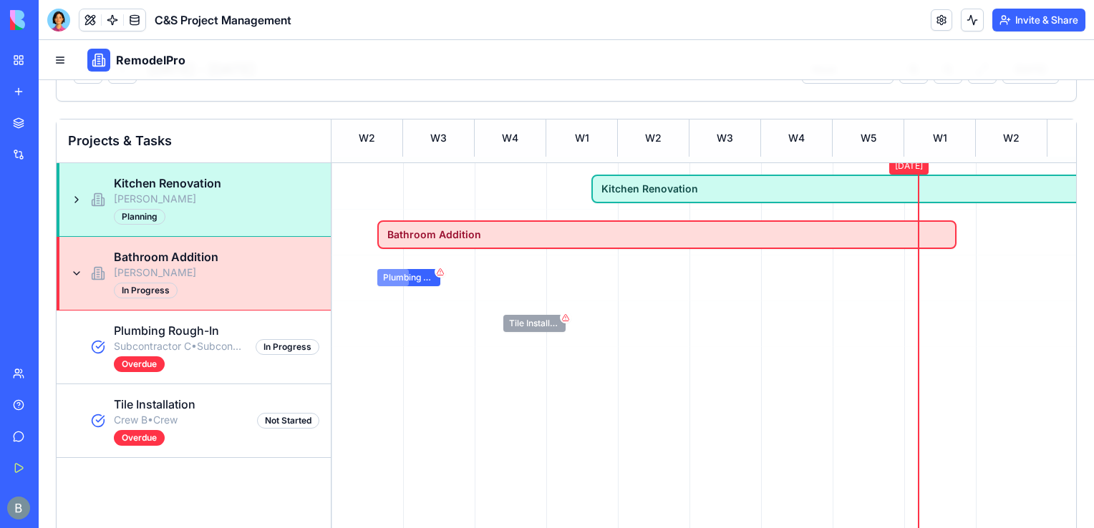
scroll to position [120, 0]
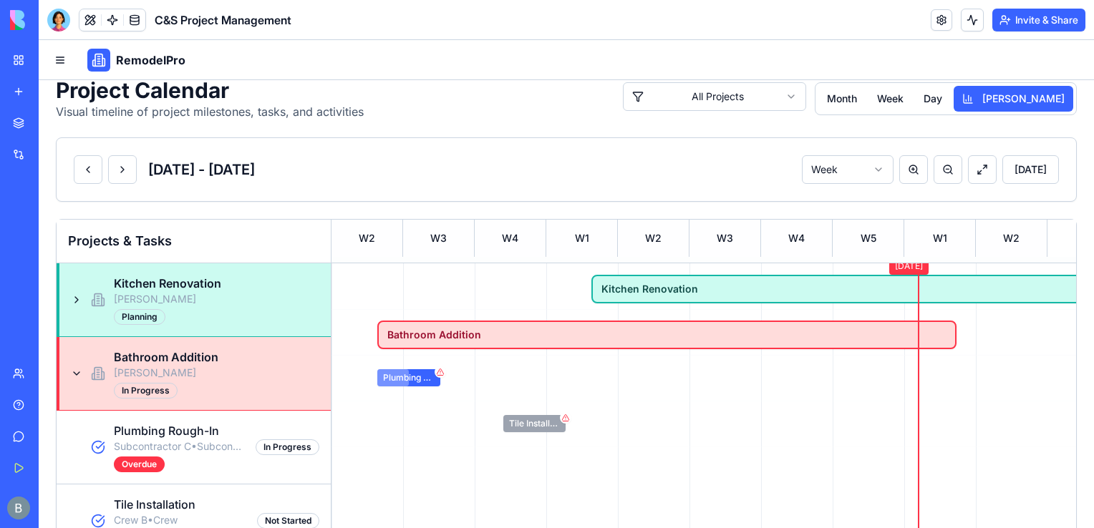
drag, startPoint x: 1091, startPoint y: 228, endPoint x: 1132, endPoint y: 223, distance: 41.1
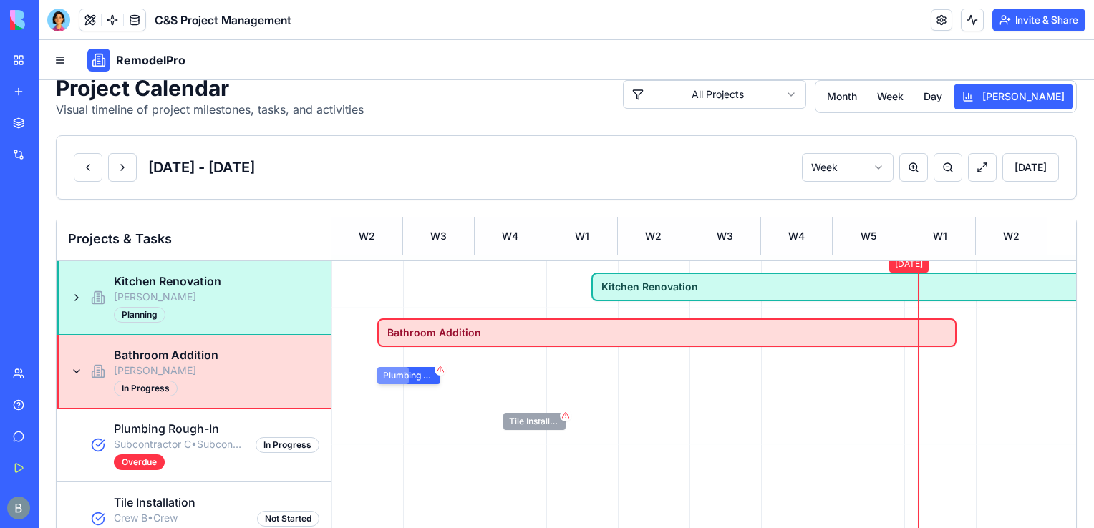
click at [409, 385] on div "Plumbing Rough-In" at bounding box center [408, 375] width 63 height 17
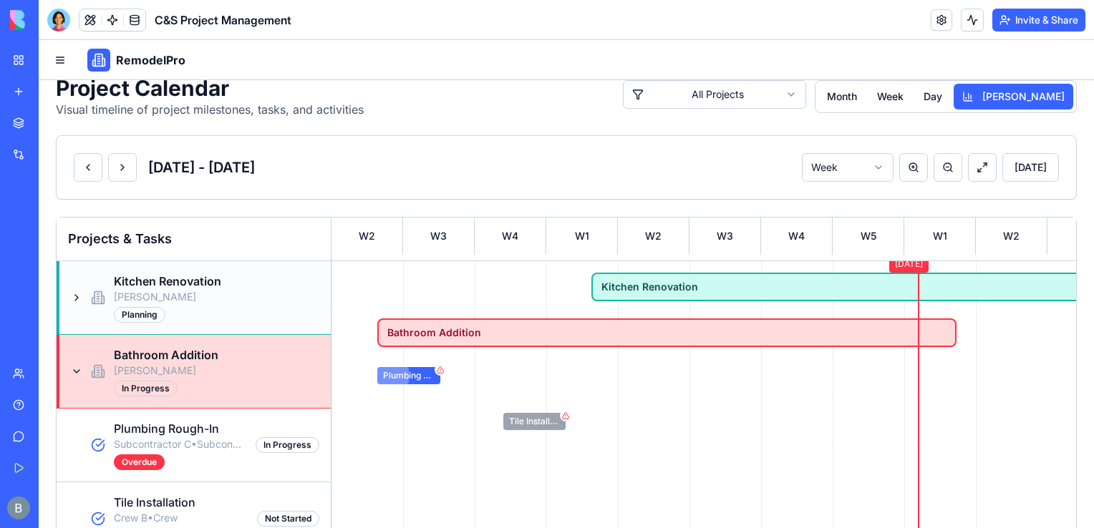
click at [166, 323] on div "Kitchen Renovation John Smith Planning" at bounding box center [217, 298] width 206 height 50
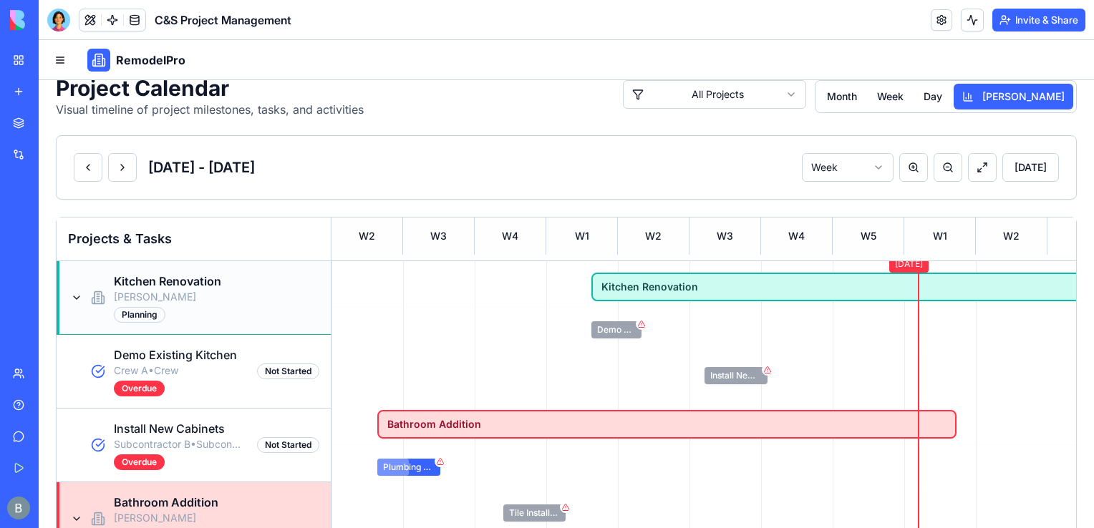
click at [166, 323] on div "Kitchen Renovation John Smith Planning" at bounding box center [217, 298] width 206 height 50
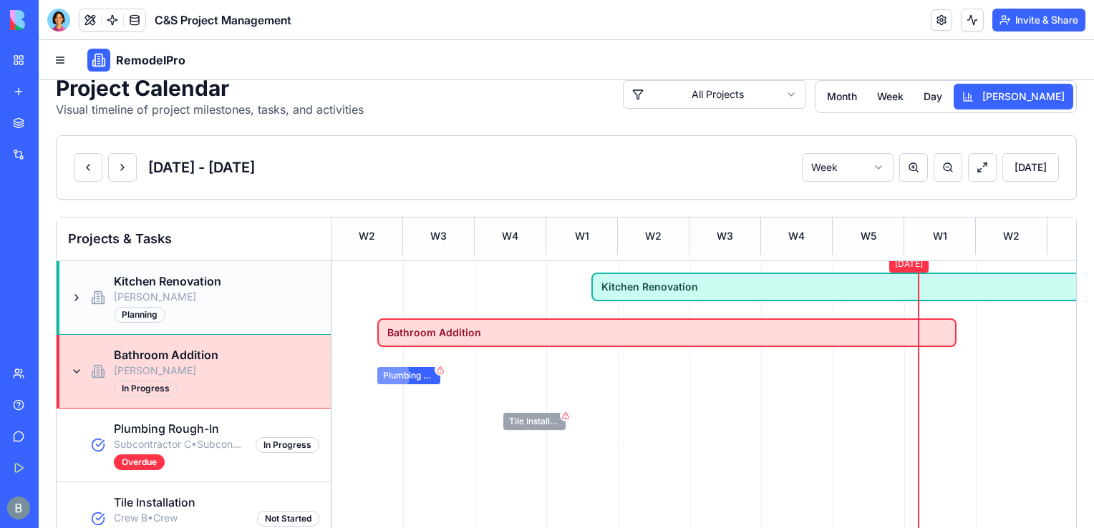
click at [166, 323] on div "Kitchen Renovation John Smith Planning" at bounding box center [217, 298] width 206 height 50
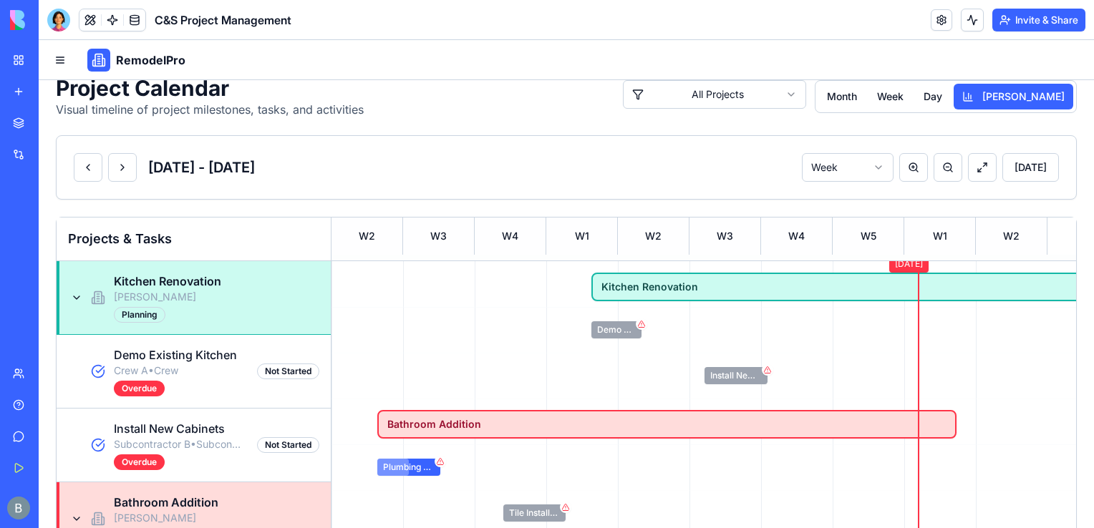
click at [710, 362] on div at bounding box center [761, 525] width 859 height 529
click at [718, 380] on span "Install New Cabinets" at bounding box center [736, 375] width 52 height 11
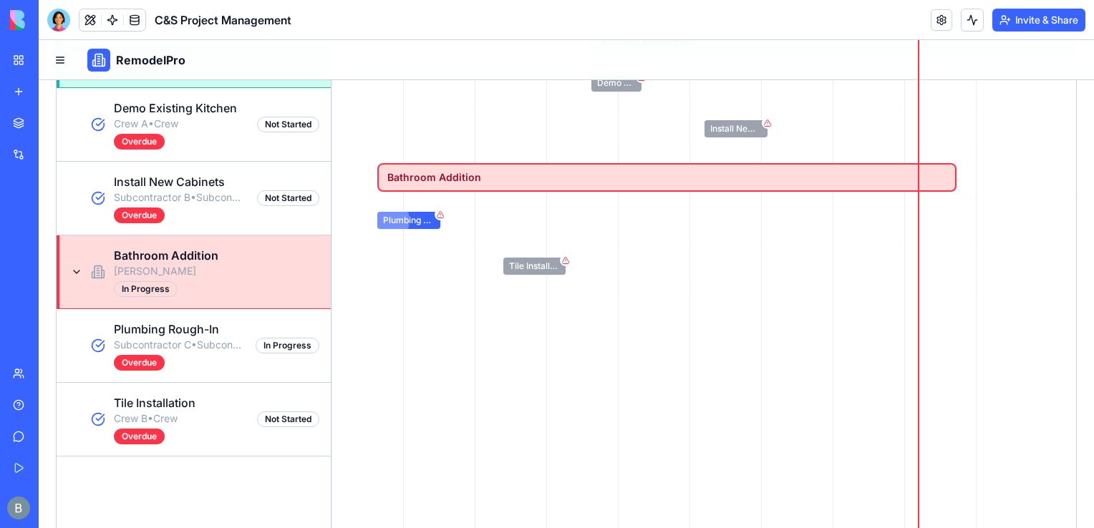
scroll to position [271, 0]
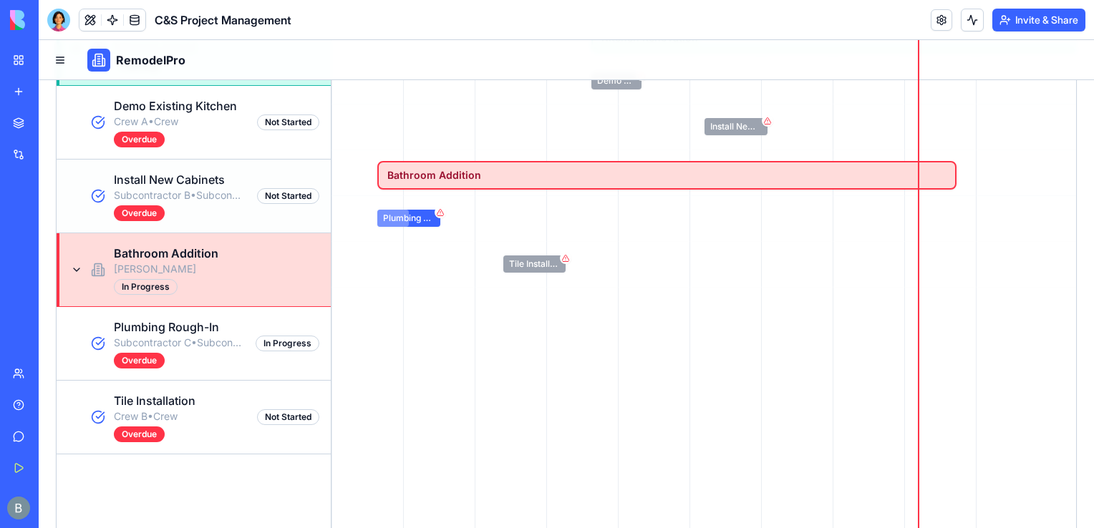
click at [211, 203] on div "Subcontractor B • Subcontractor" at bounding box center [178, 195] width 129 height 14
click at [182, 129] on div "Crew A • Crew" at bounding box center [178, 122] width 129 height 14
click at [285, 130] on div "Not Started" at bounding box center [288, 123] width 62 height 16
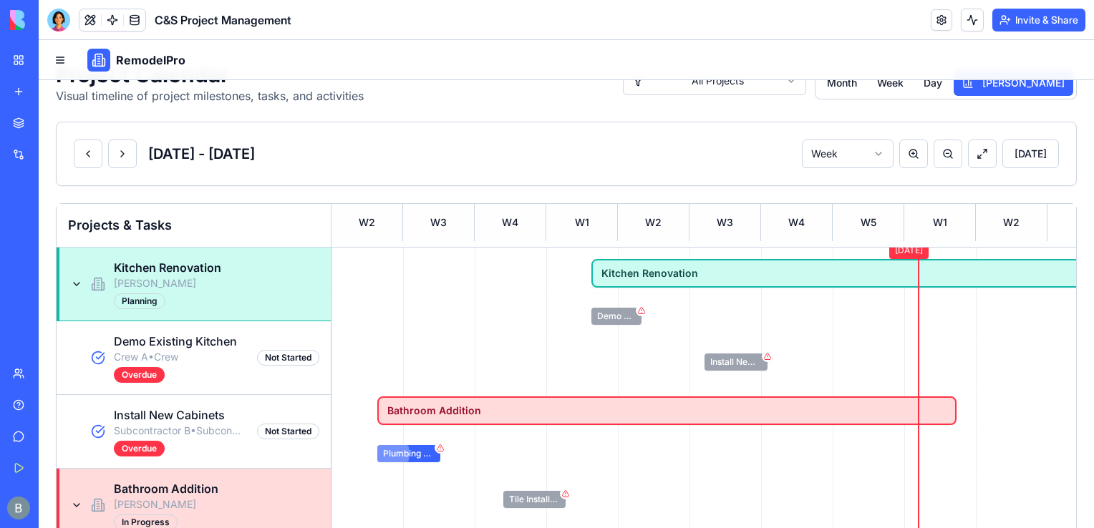
scroll to position [0, 0]
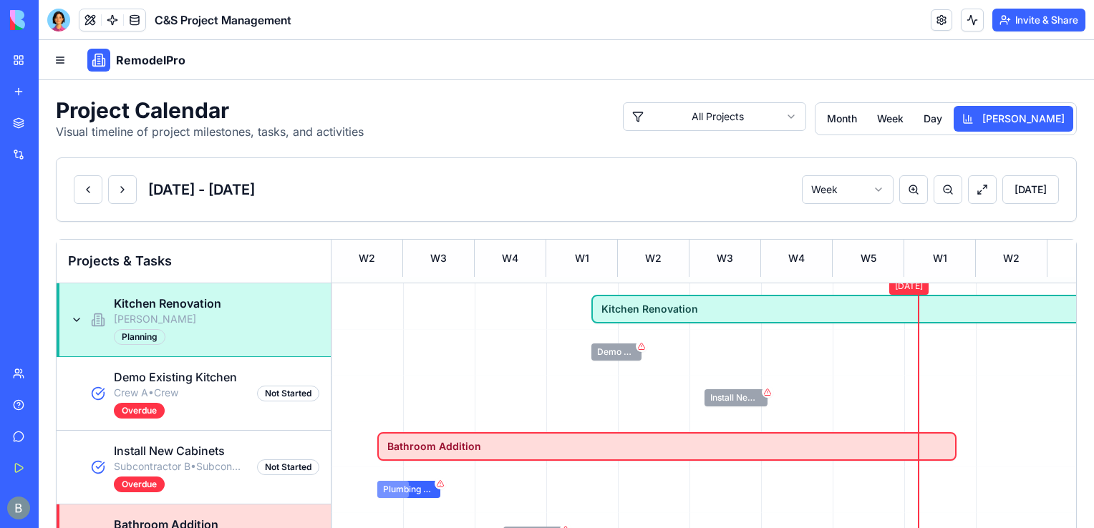
drag, startPoint x: 1091, startPoint y: 208, endPoint x: 1132, endPoint y: 76, distance: 137.9
click at [613, 357] on span "Demo Existing Kitchen" at bounding box center [616, 352] width 39 height 11
click at [627, 358] on span "Demo Existing Kitchen" at bounding box center [616, 352] width 39 height 11
click at [804, 318] on div "Kitchen Renovation" at bounding box center [868, 309] width 551 height 26
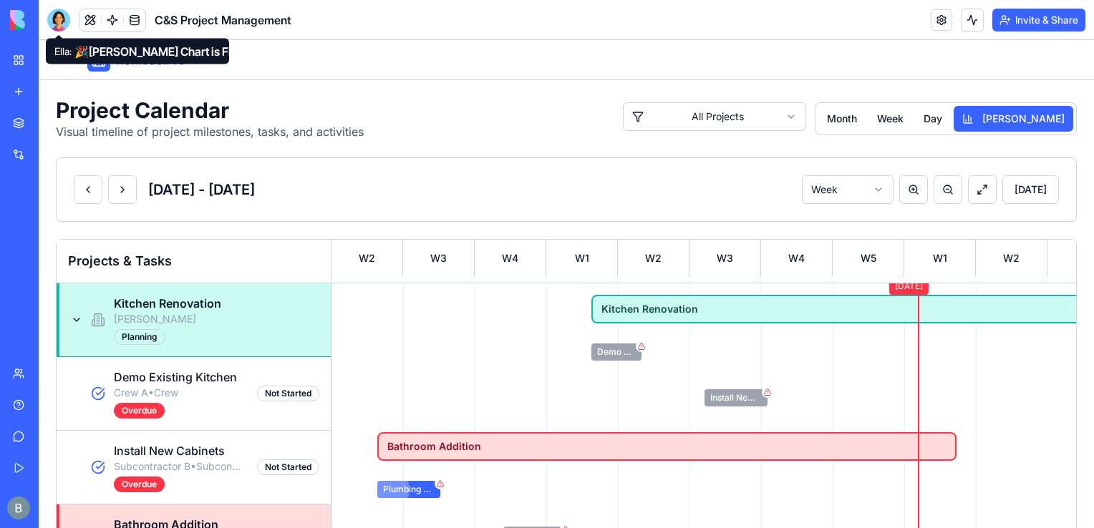
click at [51, 24] on div at bounding box center [58, 20] width 23 height 23
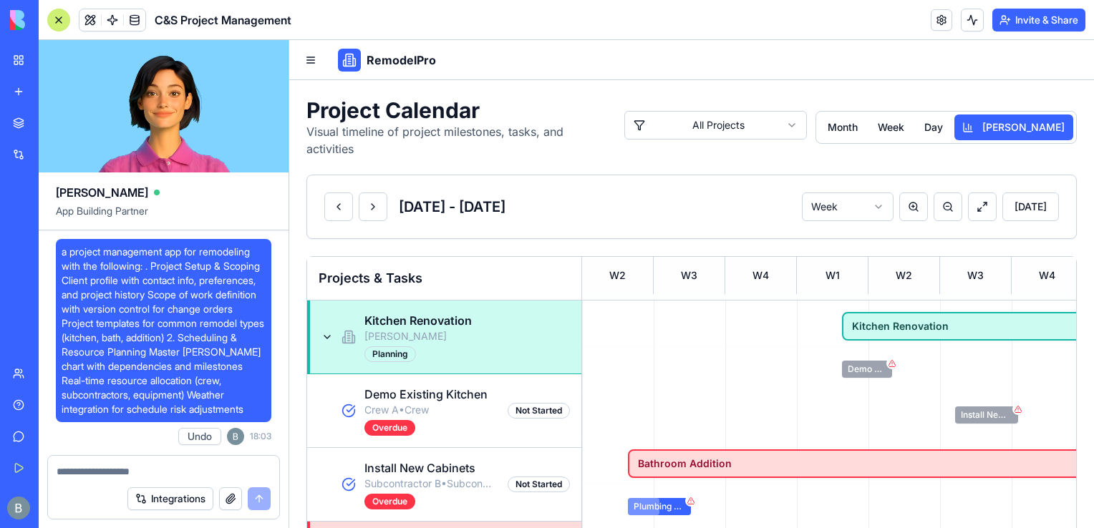
scroll to position [90706, 0]
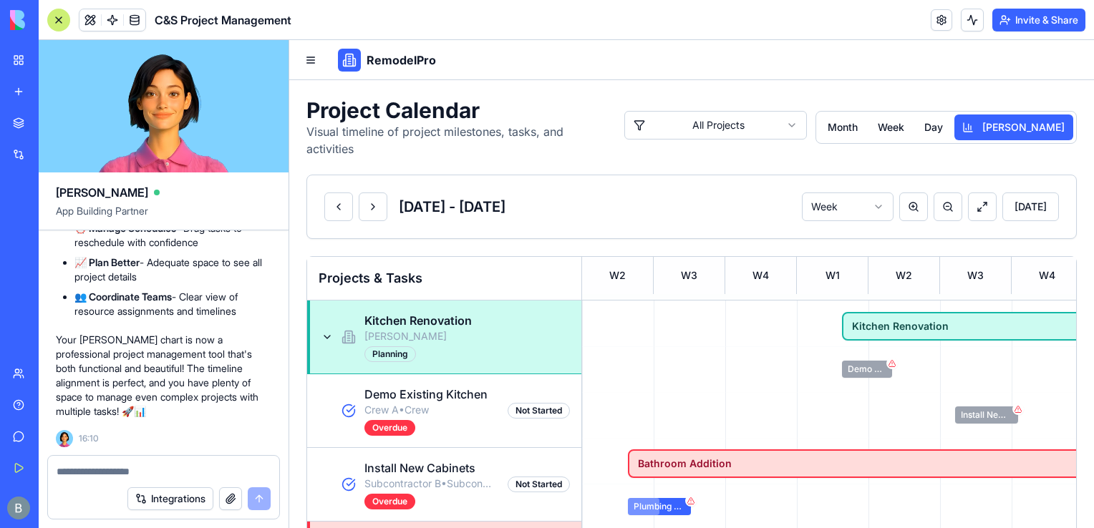
click at [186, 481] on div "Integrations" at bounding box center [163, 499] width 231 height 40
click at [125, 484] on div "Integrations" at bounding box center [163, 499] width 231 height 40
click at [115, 474] on textarea at bounding box center [164, 472] width 214 height 14
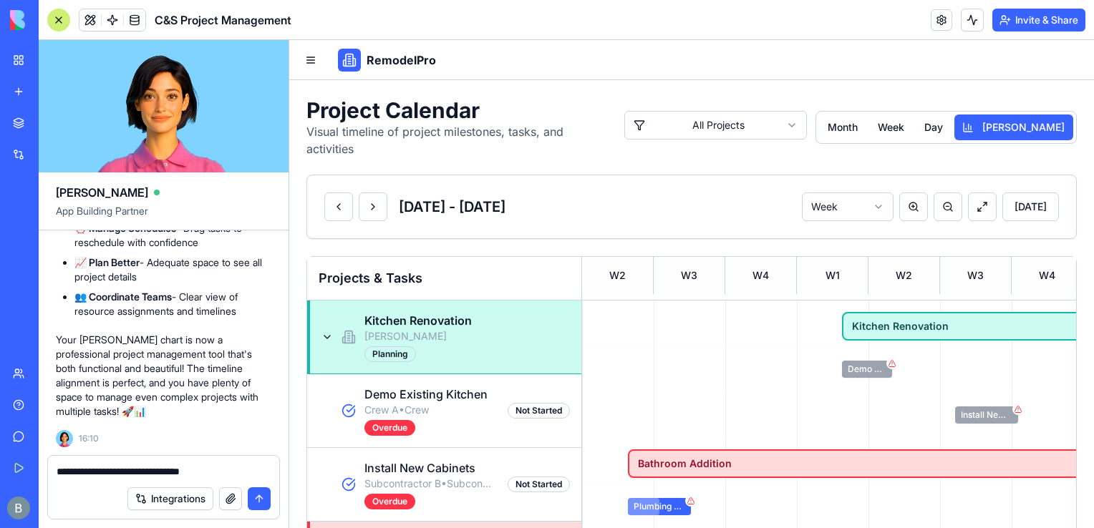
type textarea "**********"
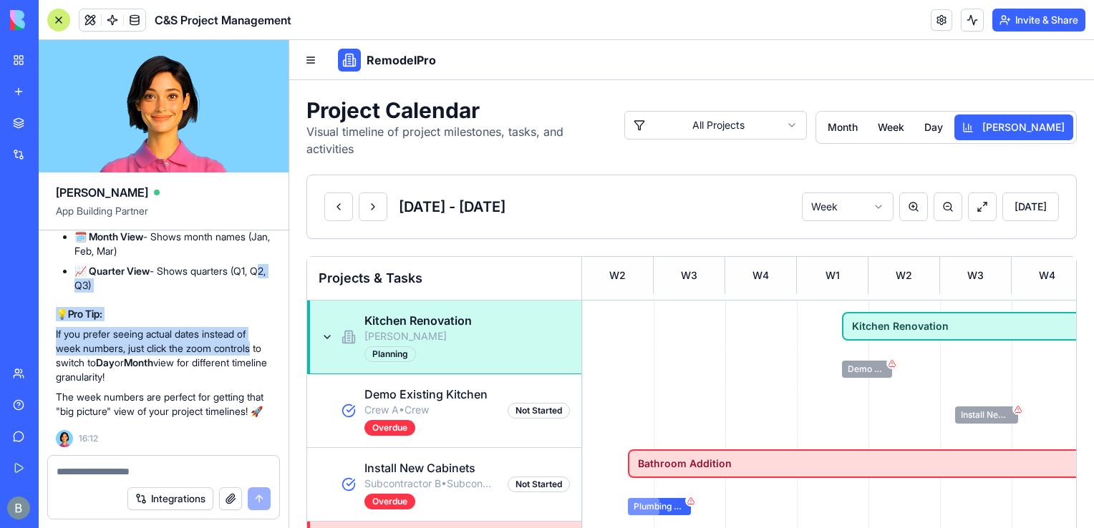
scroll to position [91538, 0]
drag, startPoint x: 276, startPoint y: 337, endPoint x: 60, endPoint y: 281, distance: 222.5
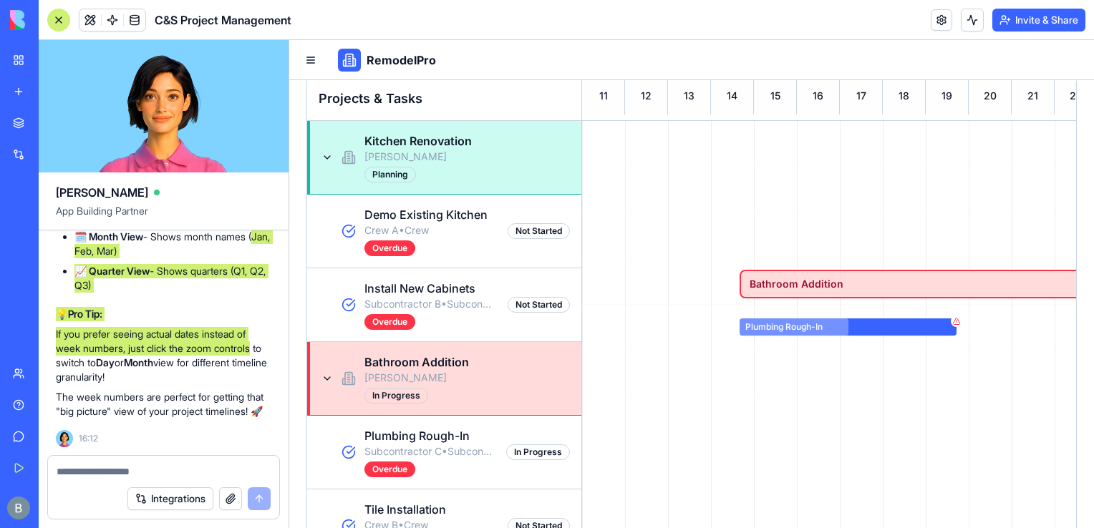
scroll to position [180, 0]
drag, startPoint x: 1093, startPoint y: 235, endPoint x: 1383, endPoint y: 276, distance: 292.2
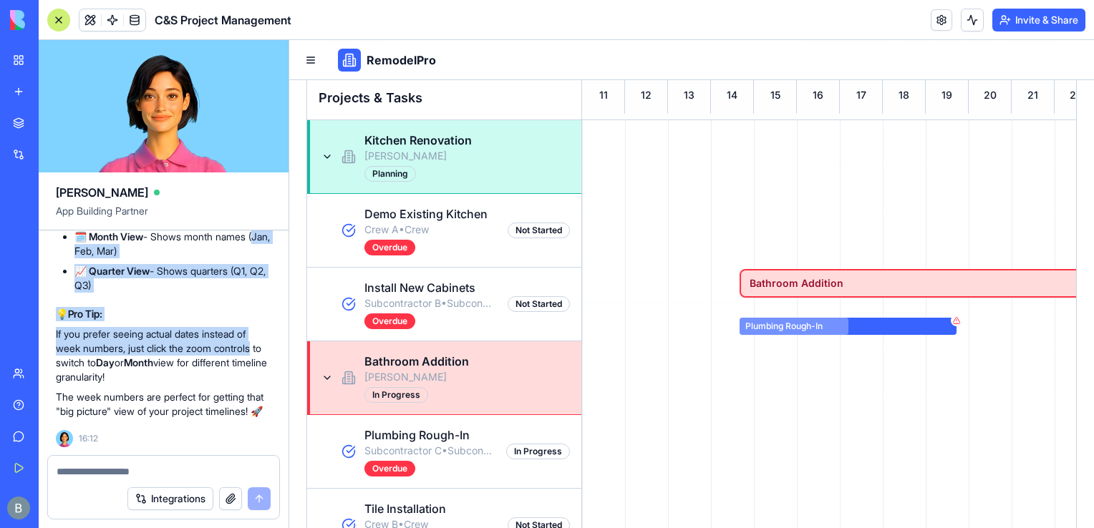
click at [215, 293] on li "📈 Quarter View - Shows quarters (Q1, Q2, Q3)" at bounding box center [172, 278] width 197 height 29
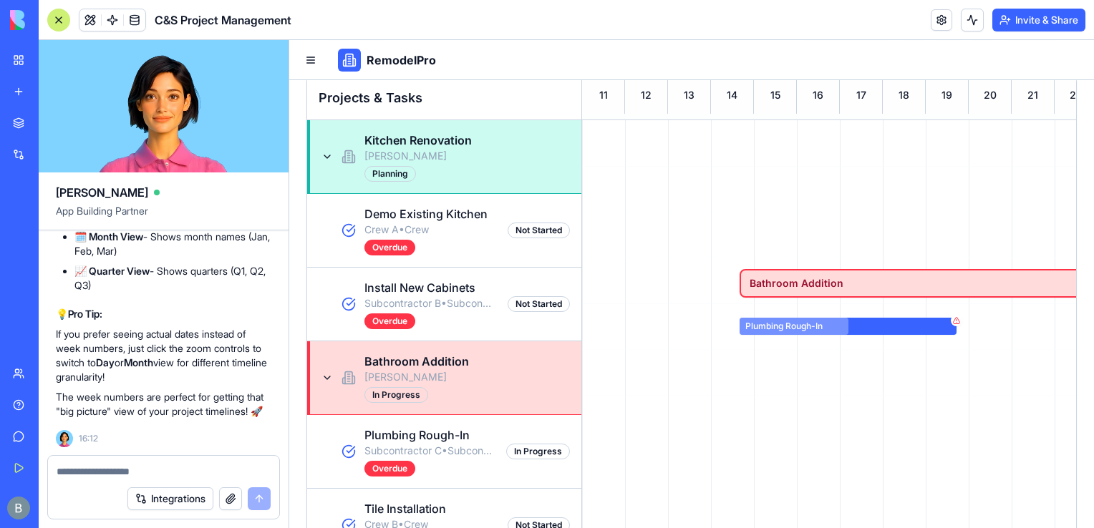
scroll to position [91577, 0]
drag, startPoint x: 216, startPoint y: 315, endPoint x: 129, endPoint y: 465, distance: 173.9
click at [129, 465] on div "Ella App Building Partner a project management app for remodeling with the foll…" at bounding box center [164, 284] width 251 height 488
drag, startPoint x: 1092, startPoint y: 229, endPoint x: 1383, endPoint y: 193, distance: 292.9
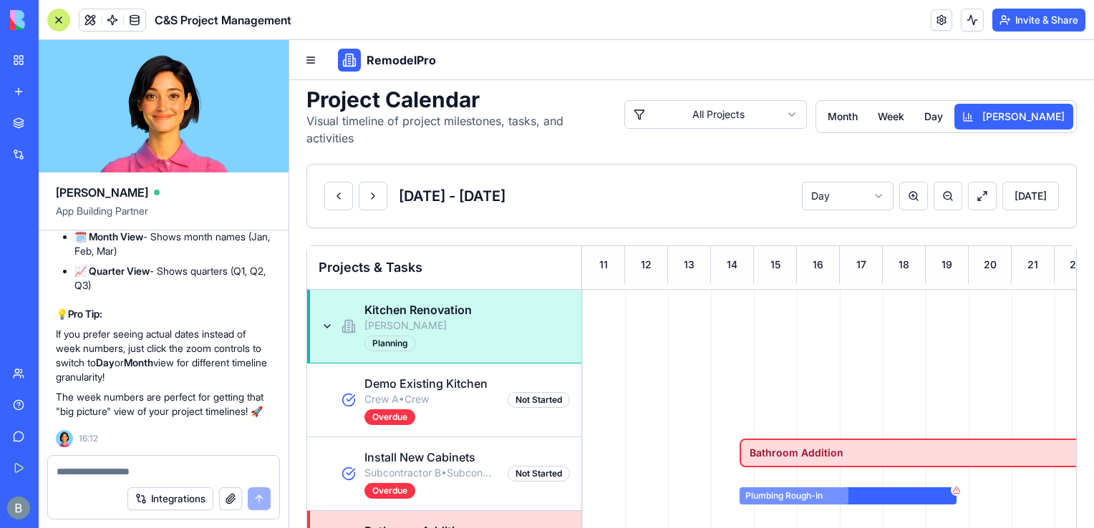
drag, startPoint x: 1093, startPoint y: 153, endPoint x: 1383, endPoint y: 145, distance: 289.4
click at [848, 192] on div "Aug 11 - Oct 18, 2025 Day Today" at bounding box center [691, 195] width 769 height 63
click at [844, 190] on body "RemodelPro Internal Project Management Dashboard Calendar Clients Projects Proj…" at bounding box center [691, 534] width 805 height 1010
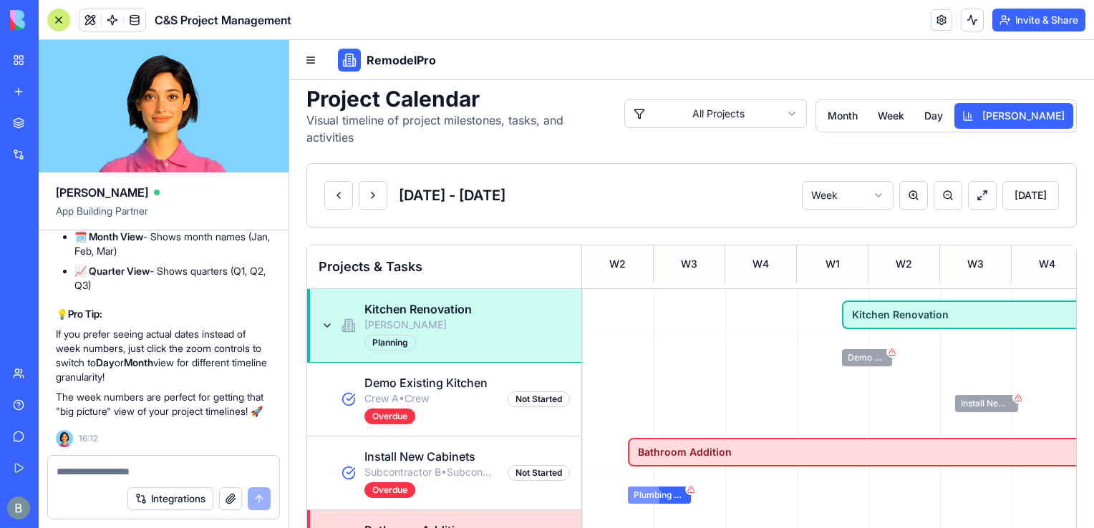
click at [864, 177] on html "RemodelPro Internal Project Management Dashboard Calendar Clients Projects Proj…" at bounding box center [691, 534] width 805 height 1010
drag, startPoint x: 786, startPoint y: 263, endPoint x: 875, endPoint y: 275, distance: 90.3
click at [875, 275] on div "Aug Sep Oct" at bounding box center [829, 267] width 494 height 43
click at [758, 262] on div "Sep" at bounding box center [743, 264] width 107 height 37
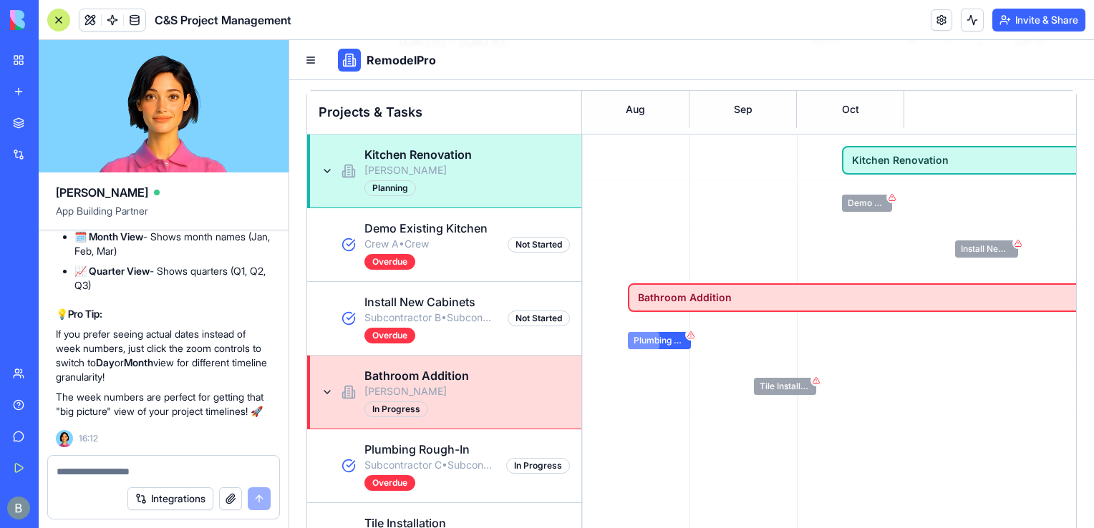
scroll to position [0, 0]
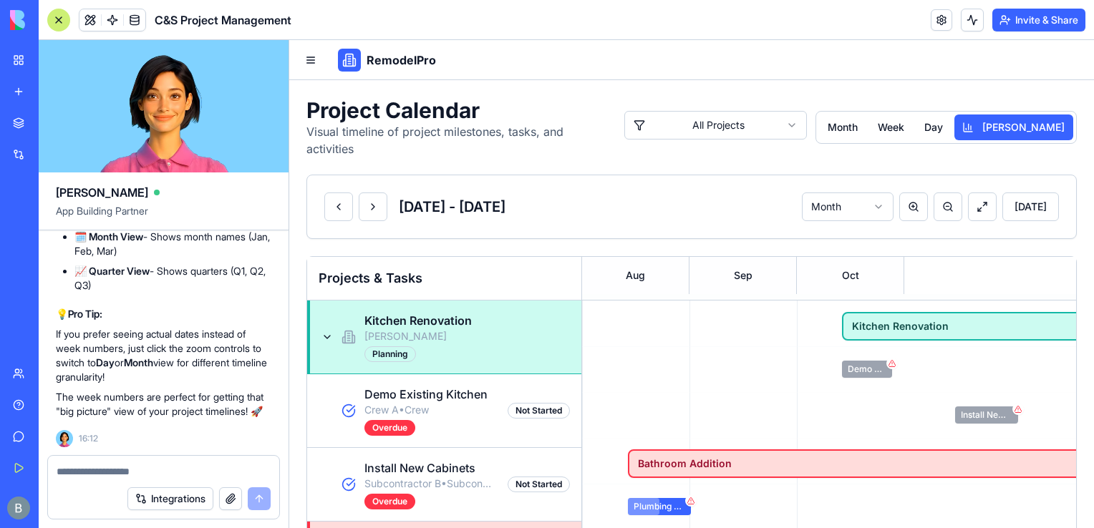
click at [141, 473] on textarea at bounding box center [164, 472] width 215 height 14
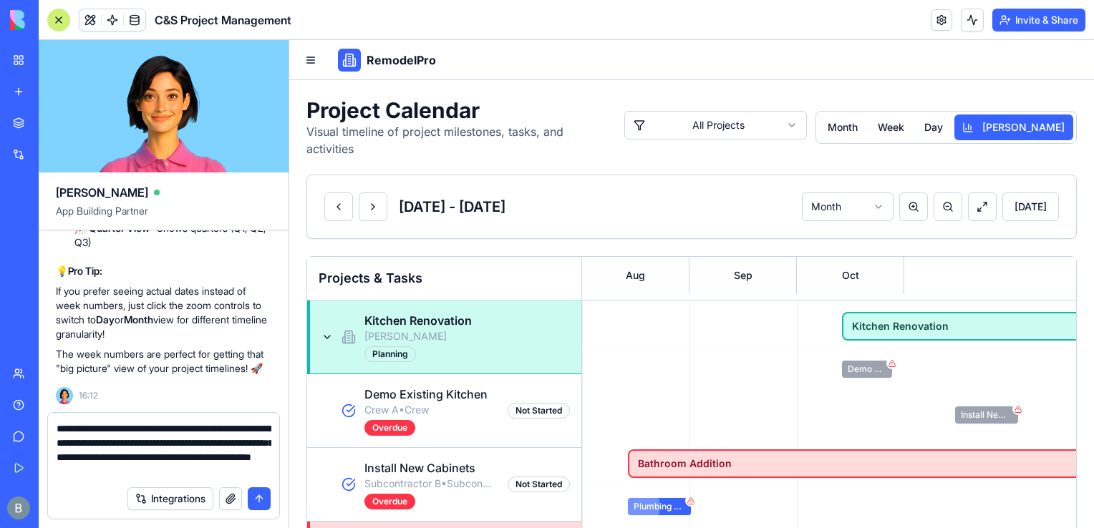
type textarea "**********"
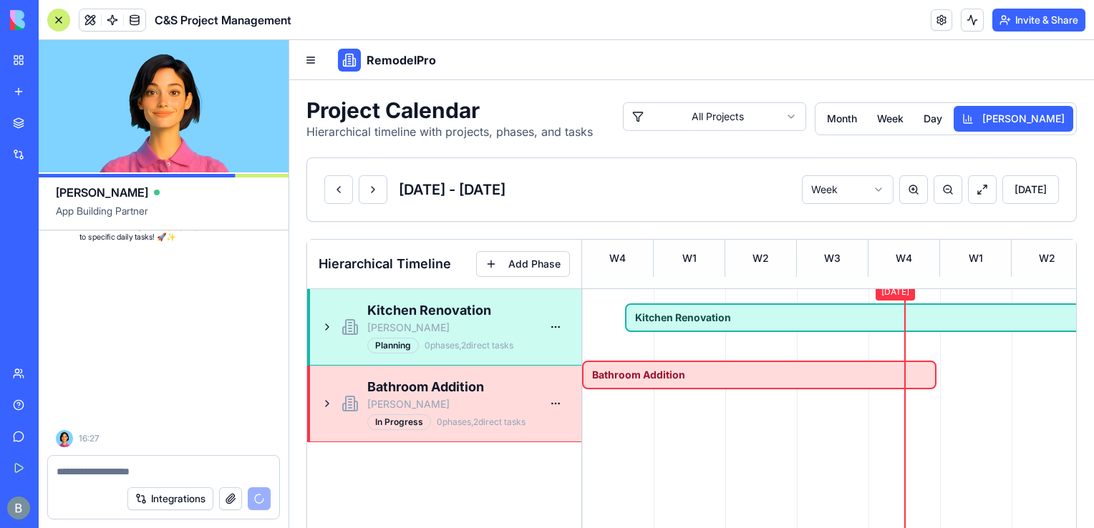
scroll to position [93614, 0]
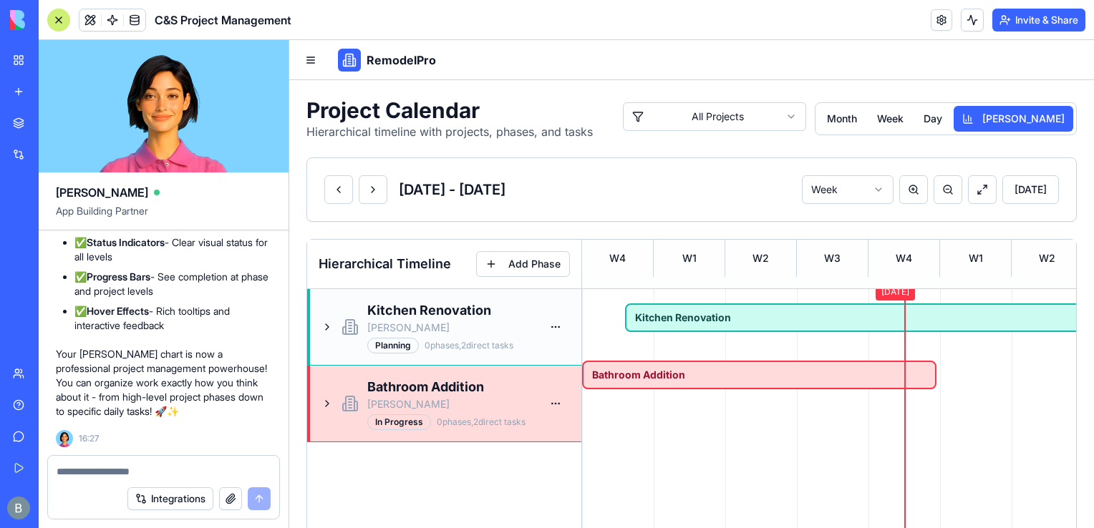
click at [320, 292] on div "Kitchen Renovation John Smith Planning 0 phases, 2 direct tasks" at bounding box center [444, 327] width 274 height 77
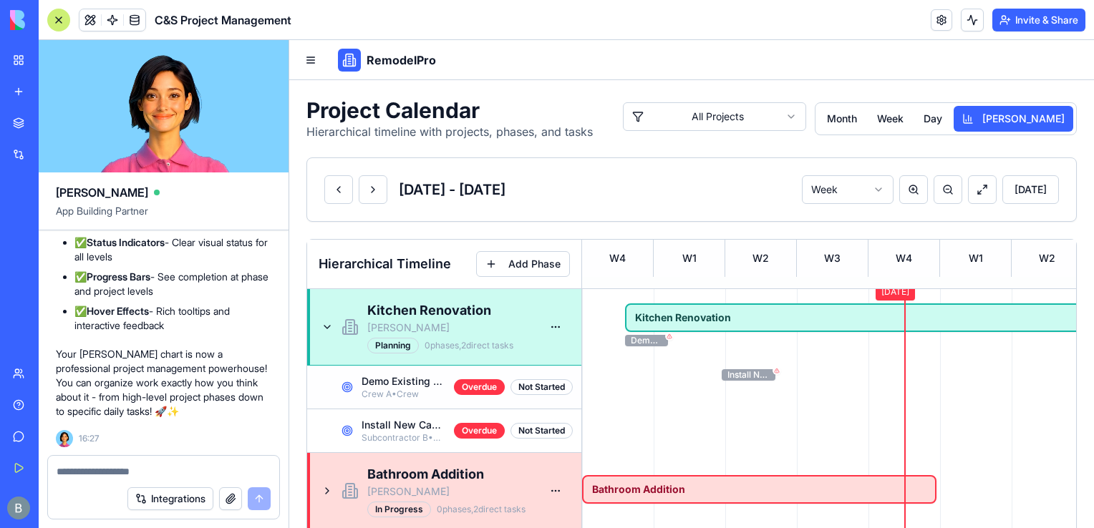
click at [427, 389] on div "Crew A • Crew" at bounding box center [404, 394] width 84 height 11
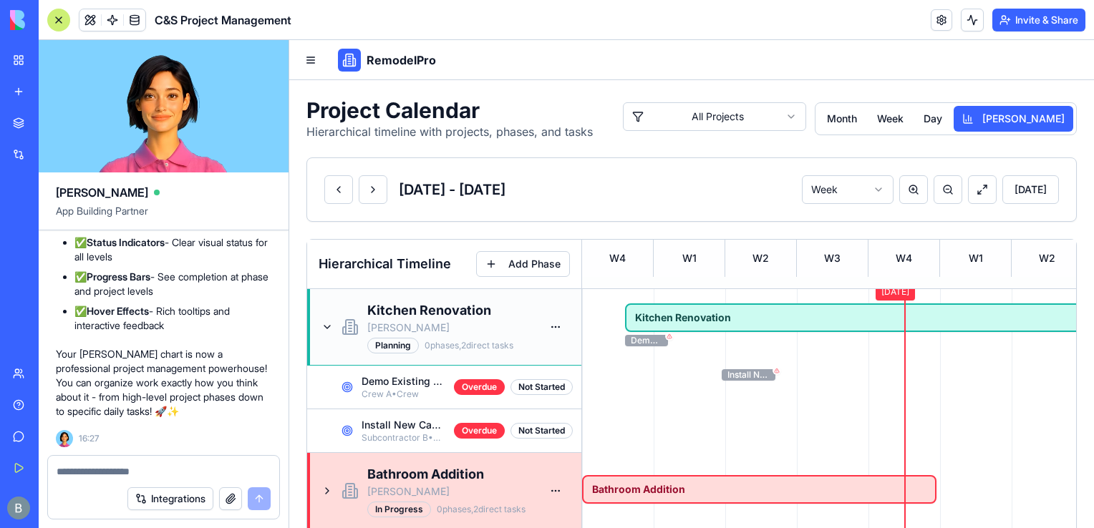
click at [317, 314] on div "Kitchen Renovation John Smith Planning 0 phases, 2 direct tasks" at bounding box center [444, 327] width 274 height 77
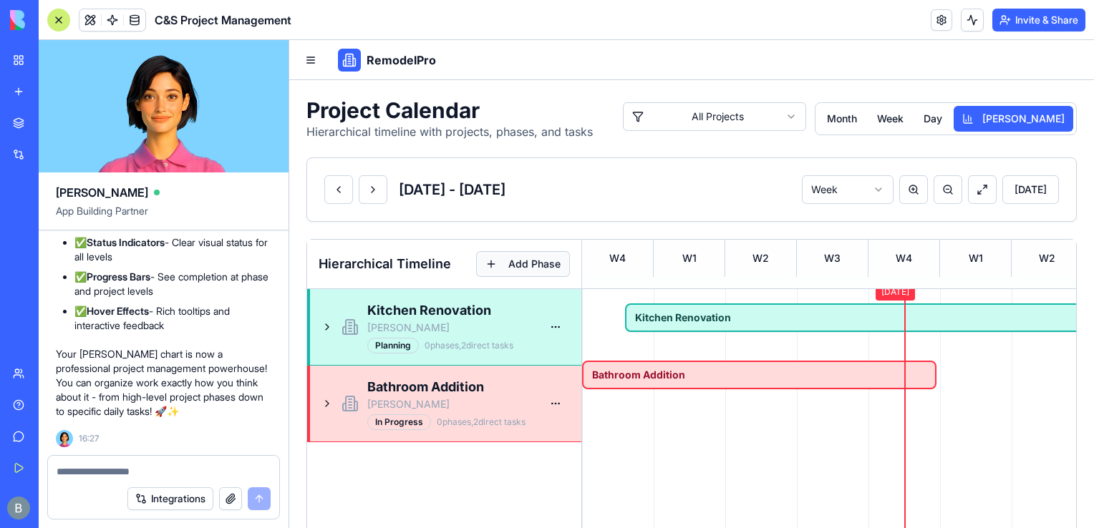
click at [540, 271] on button "Add Phase" at bounding box center [523, 264] width 94 height 26
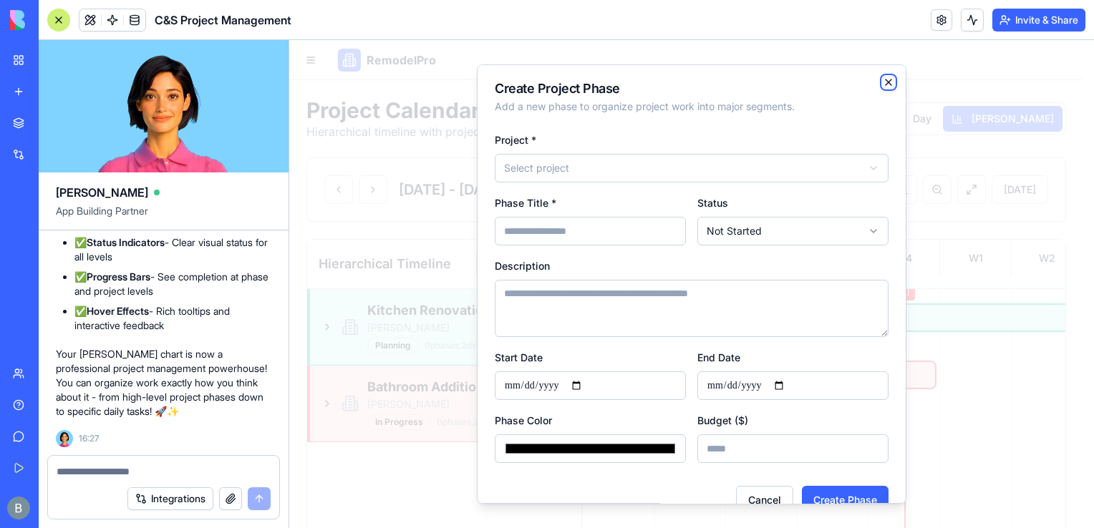
click at [886, 82] on icon "button" at bounding box center [889, 82] width 6 height 6
type input "*******"
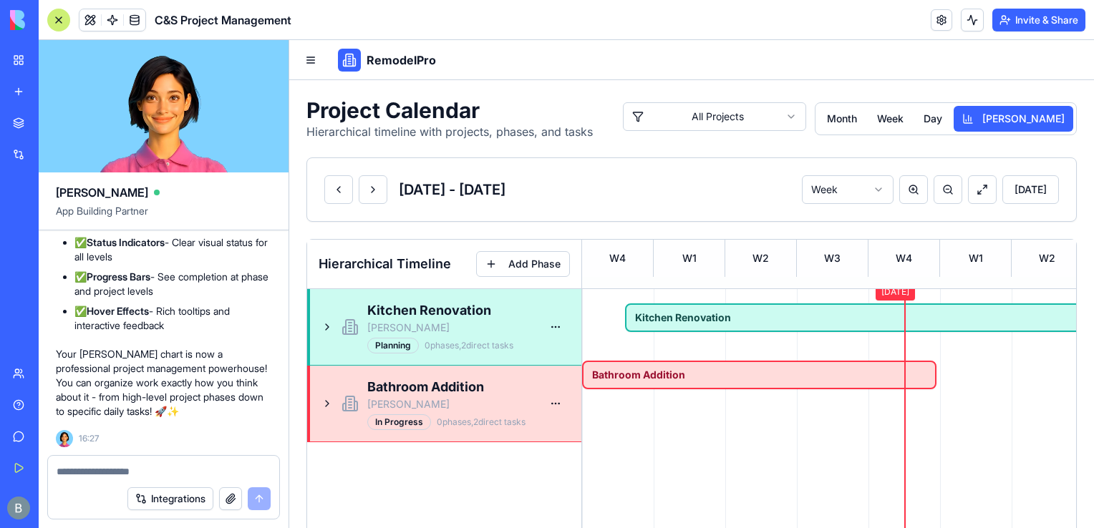
click at [104, 475] on textarea at bounding box center [164, 472] width 215 height 14
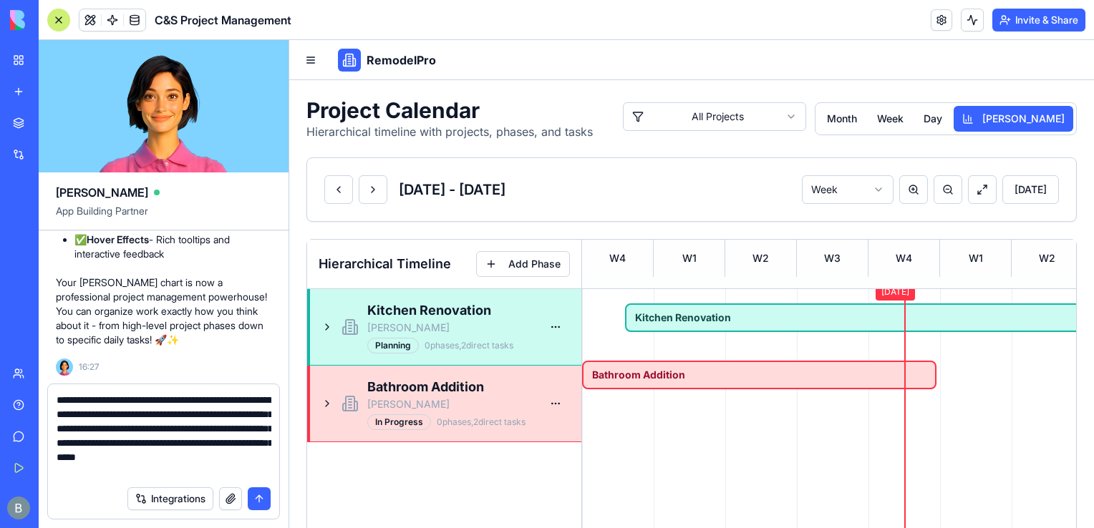
type textarea "**********"
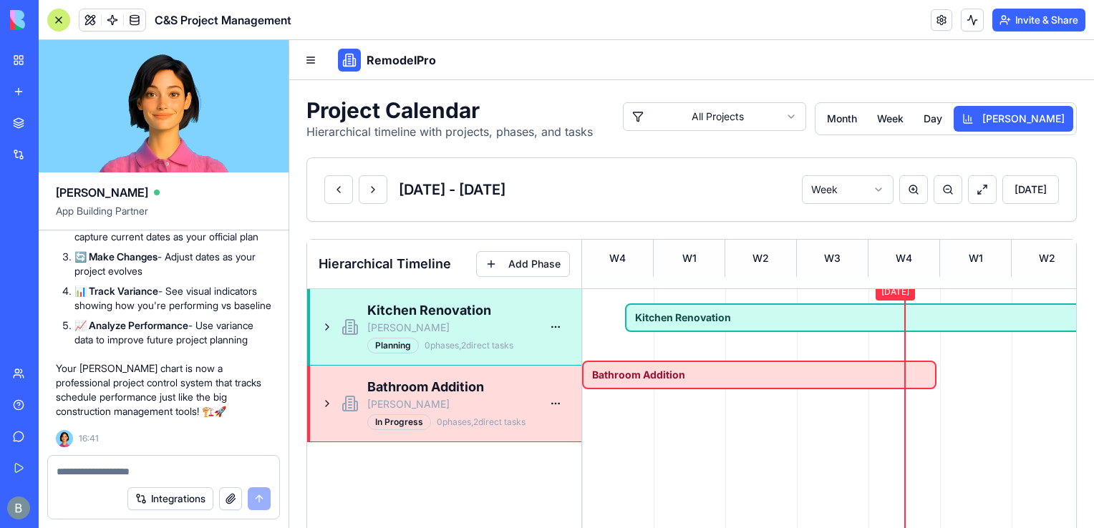
scroll to position [95687, 0]
click at [6, 19] on div "BETA" at bounding box center [19, 20] width 30 height 40
click at [53, 57] on div "My Workspace" at bounding box center [43, 60] width 19 height 14
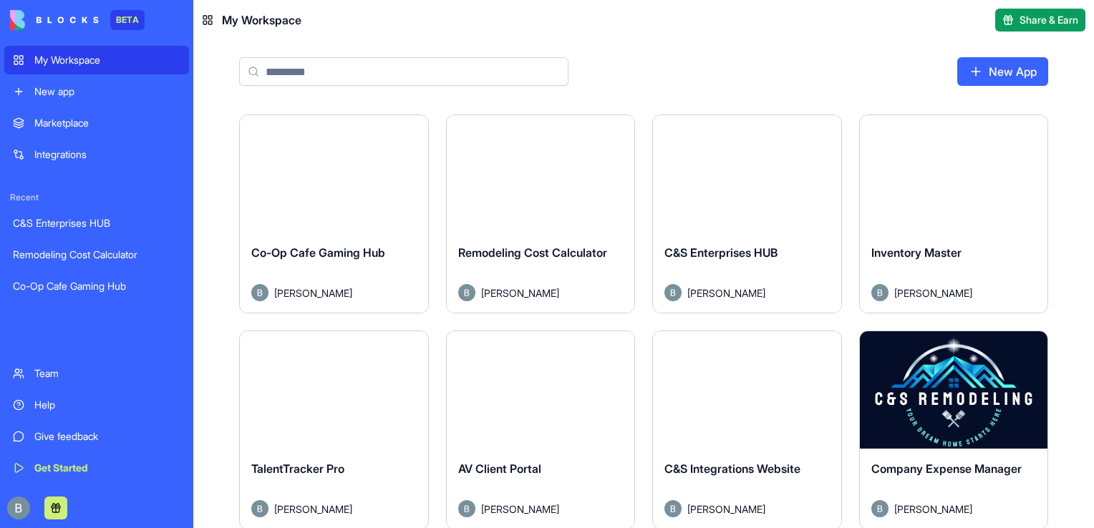
click at [839, 109] on div "New App" at bounding box center [643, 77] width 901 height 74
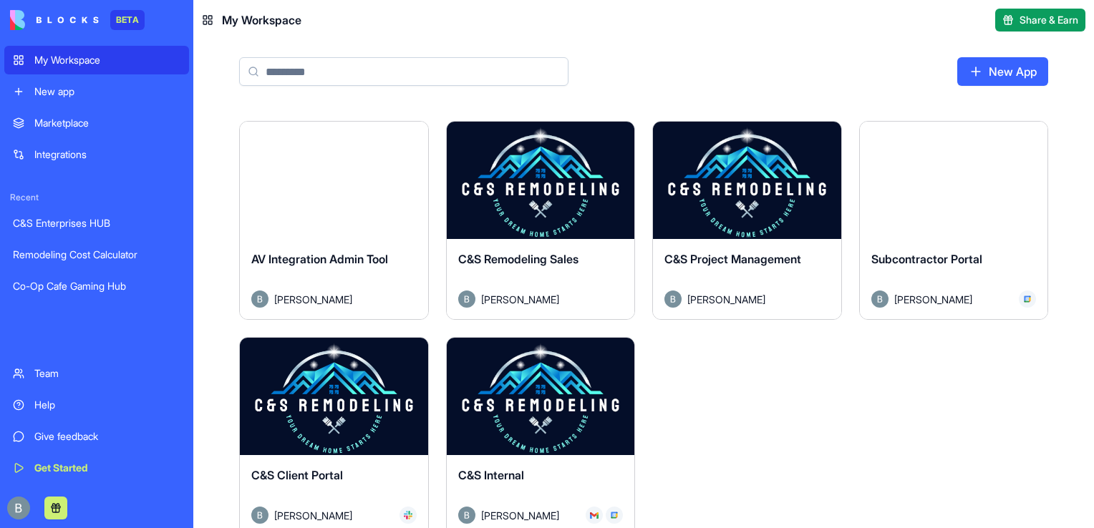
scroll to position [429, 0]
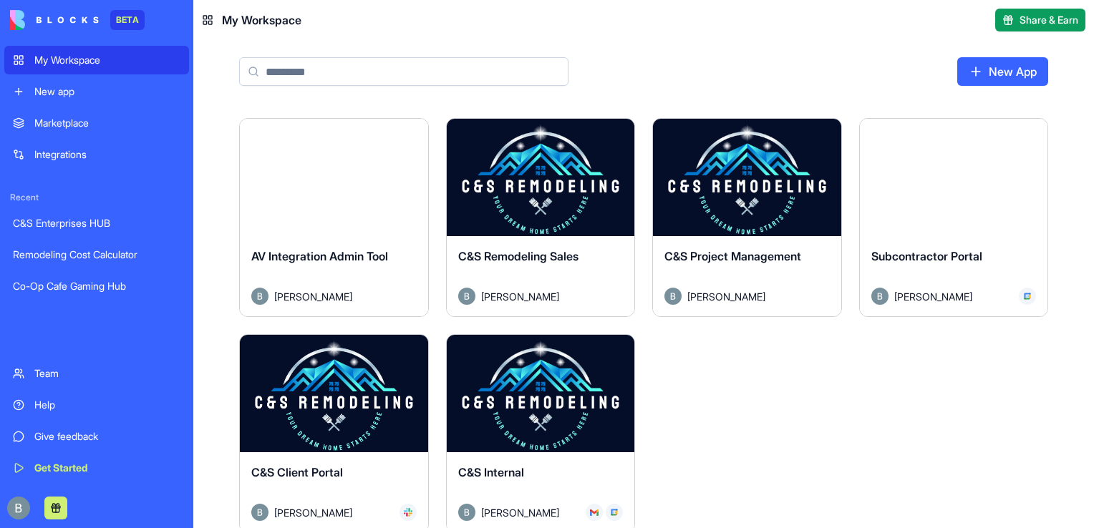
click at [536, 174] on button "Launch" at bounding box center [540, 177] width 107 height 29
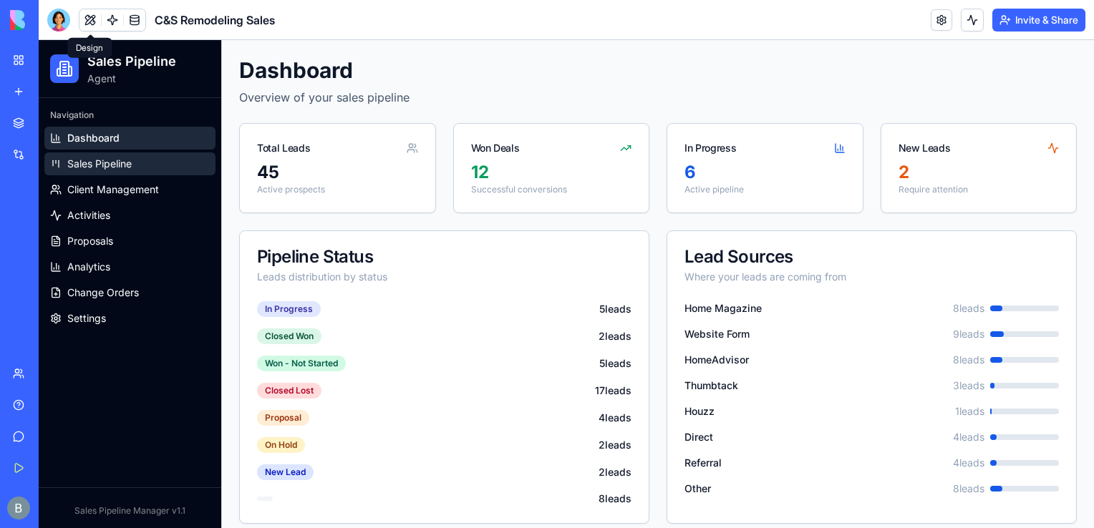
click at [155, 165] on link "Sales Pipeline" at bounding box center [129, 164] width 171 height 23
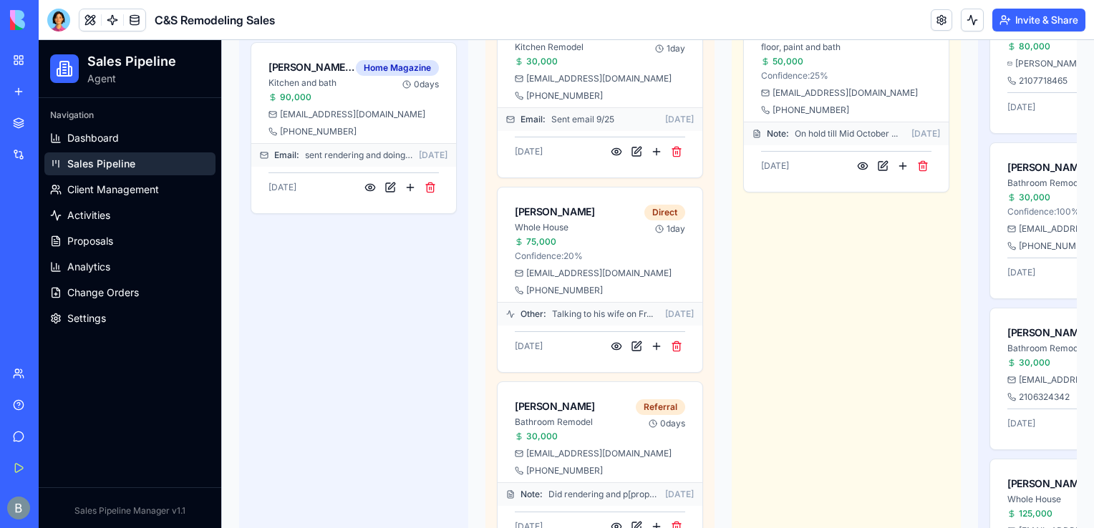
scroll to position [536, 0]
click at [63, 29] on div at bounding box center [58, 20] width 23 height 23
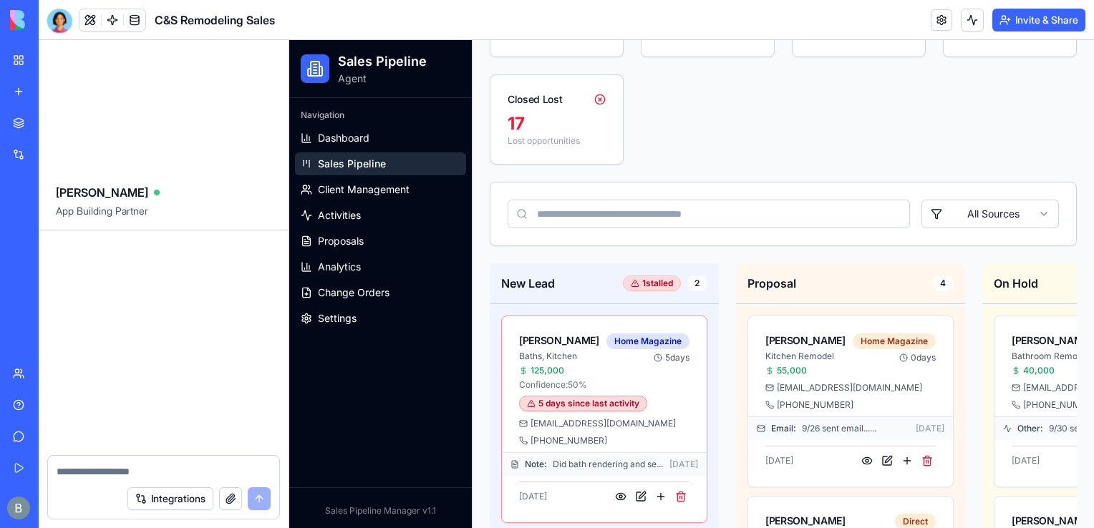
click at [60, 21] on div at bounding box center [60, 21] width 26 height 24
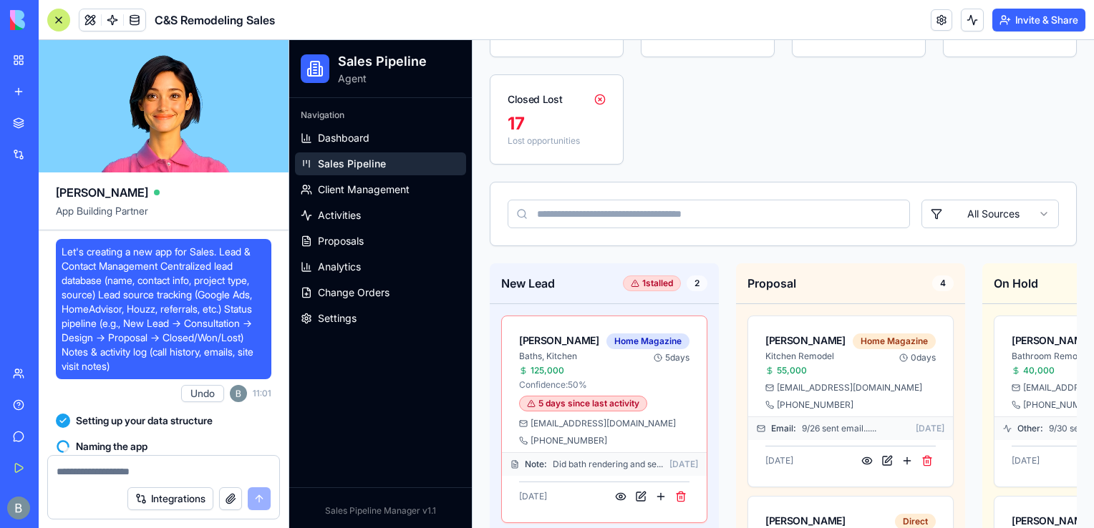
scroll to position [146159, 0]
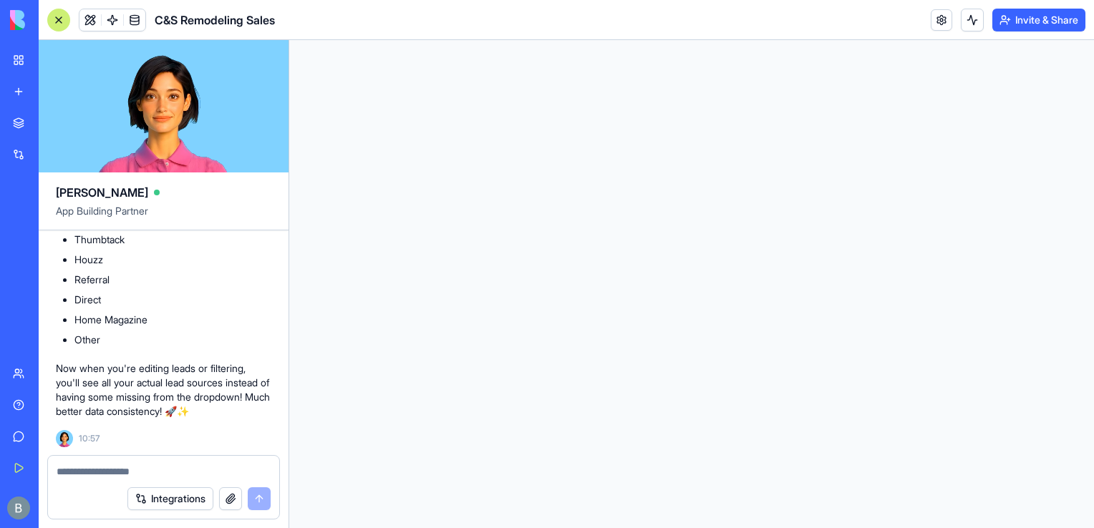
click at [60, 21] on div at bounding box center [58, 20] width 23 height 23
click at [175, 279] on li "Referral" at bounding box center [172, 280] width 197 height 14
click at [103, 468] on textarea at bounding box center [164, 472] width 214 height 14
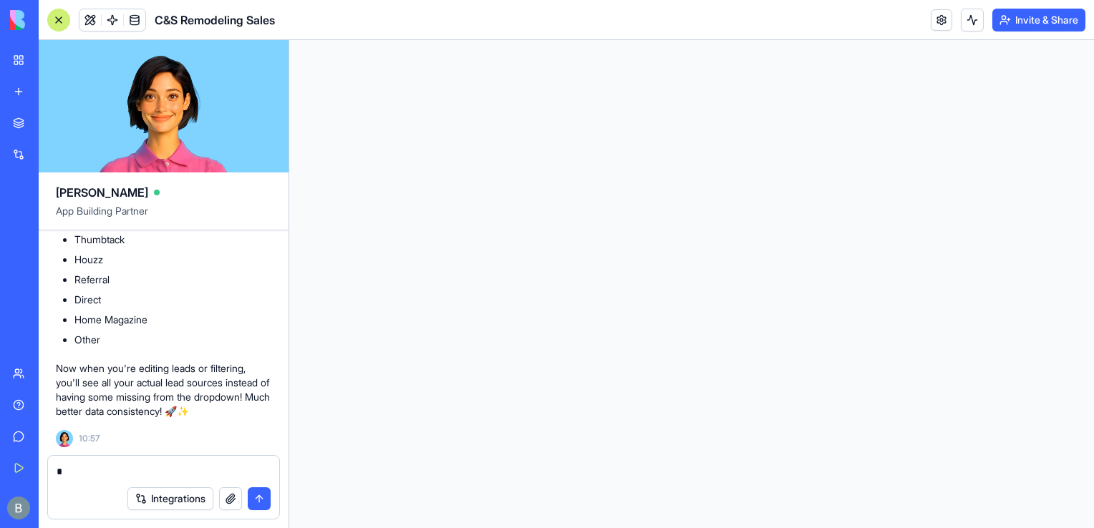
type textarea "*"
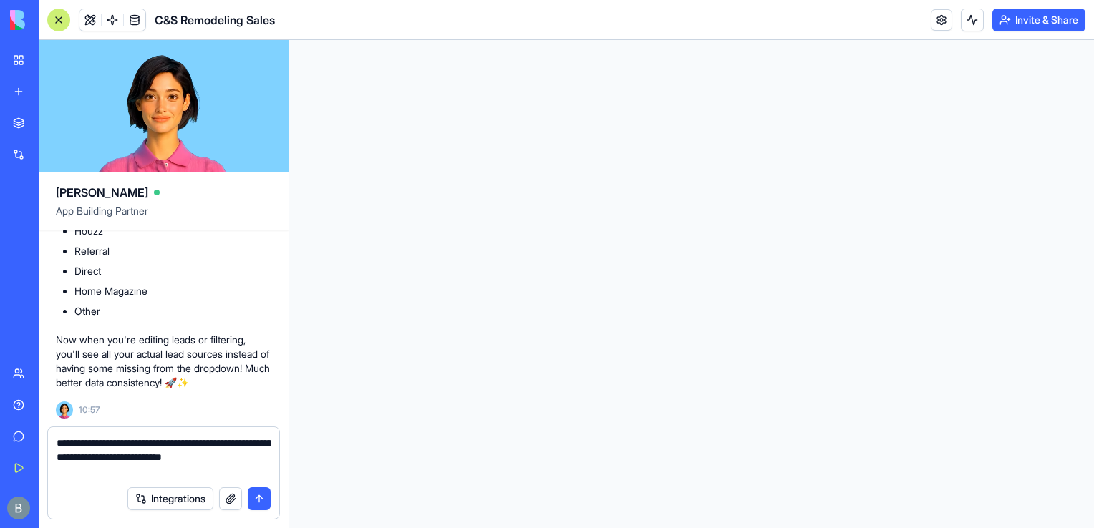
type textarea "**********"
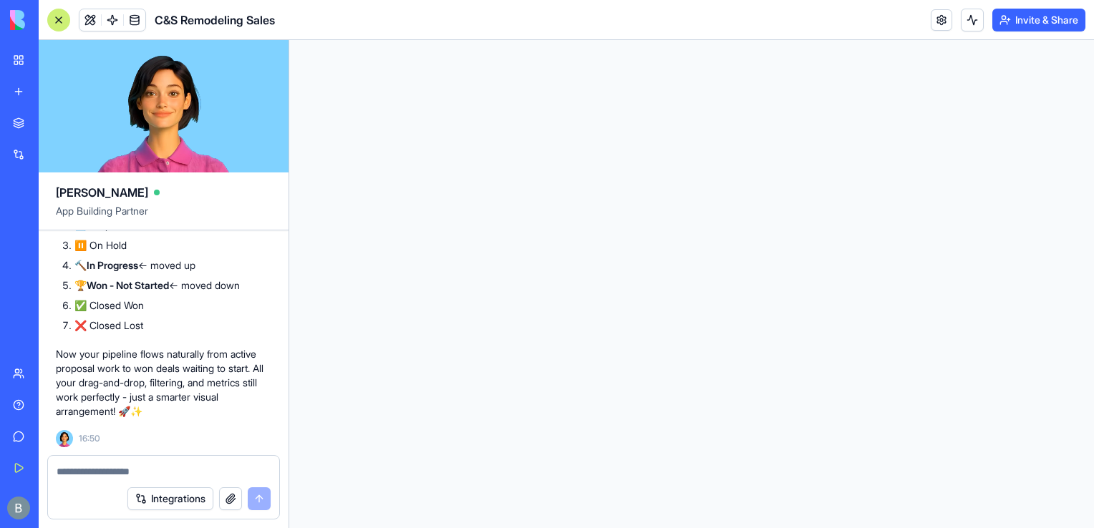
scroll to position [146760, 0]
click at [219, 469] on textarea at bounding box center [164, 472] width 215 height 14
type textarea "*"
paste textarea "*"
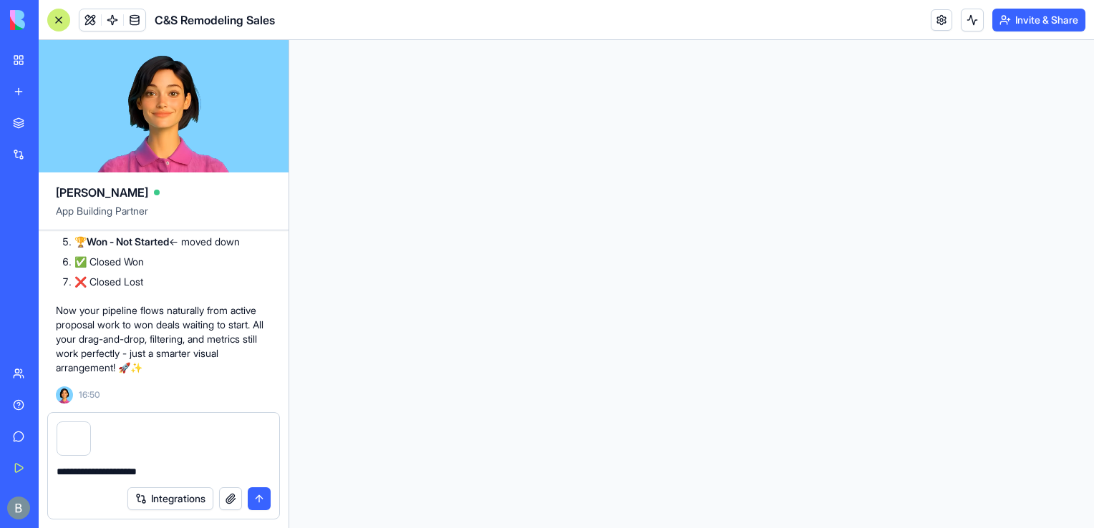
type textarea "**********"
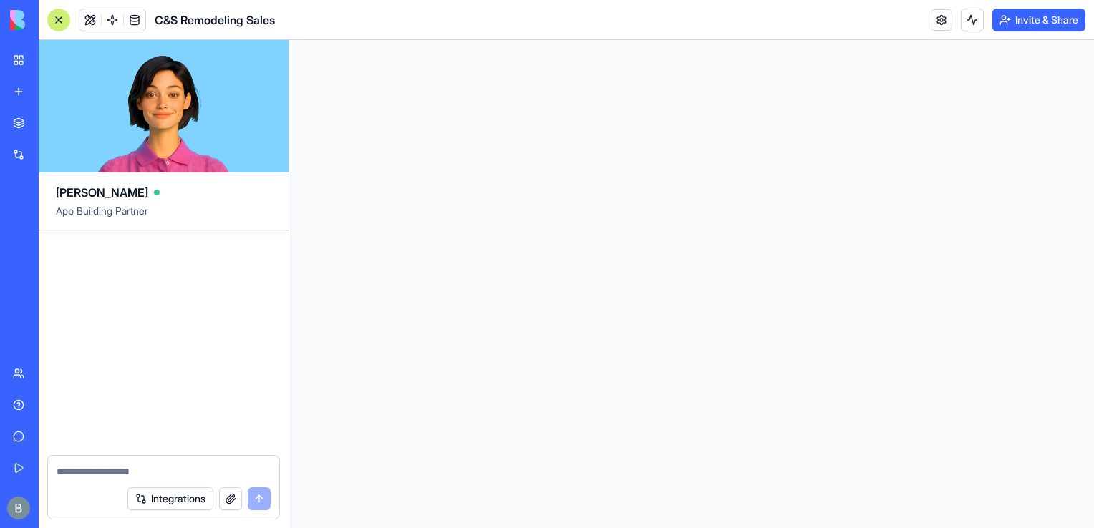
scroll to position [147420, 0]
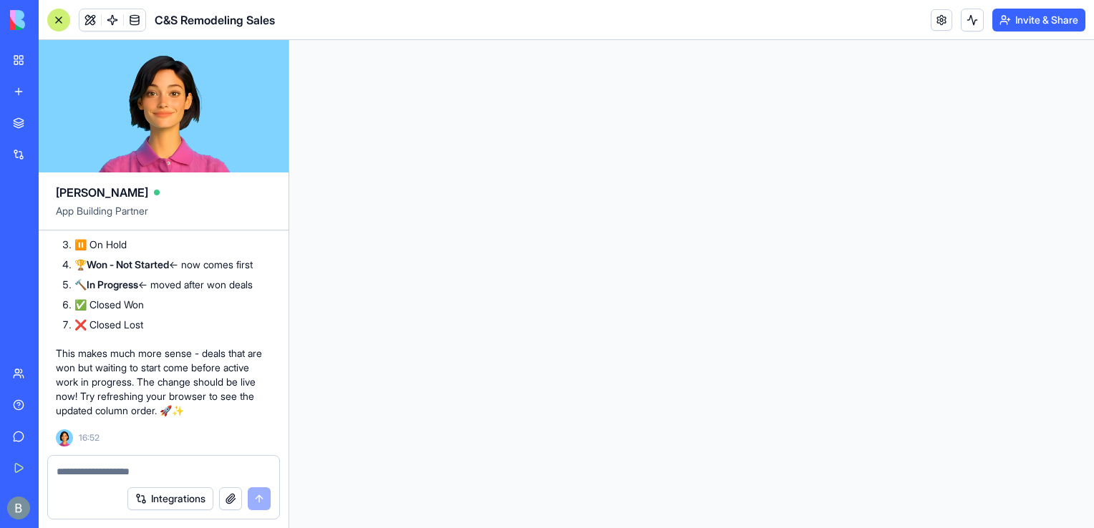
click at [195, 460] on div at bounding box center [163, 467] width 231 height 23
click at [171, 470] on textarea at bounding box center [164, 472] width 215 height 14
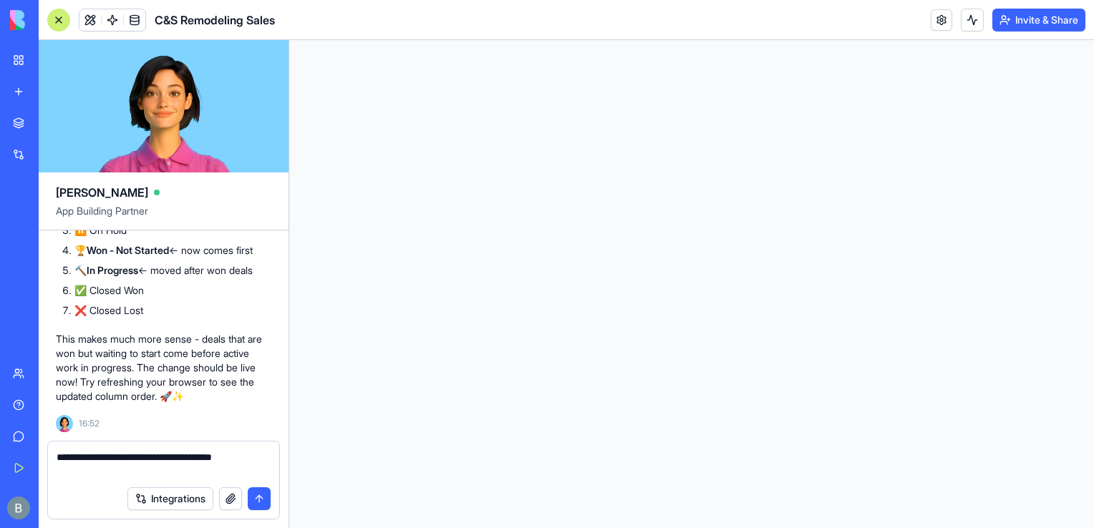
type textarea "**********"
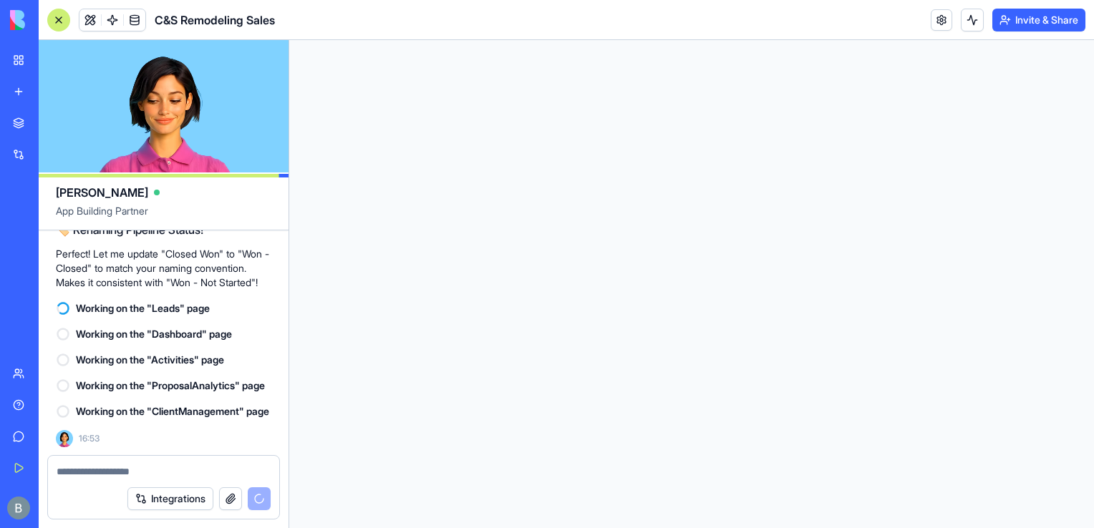
scroll to position [147769, 0]
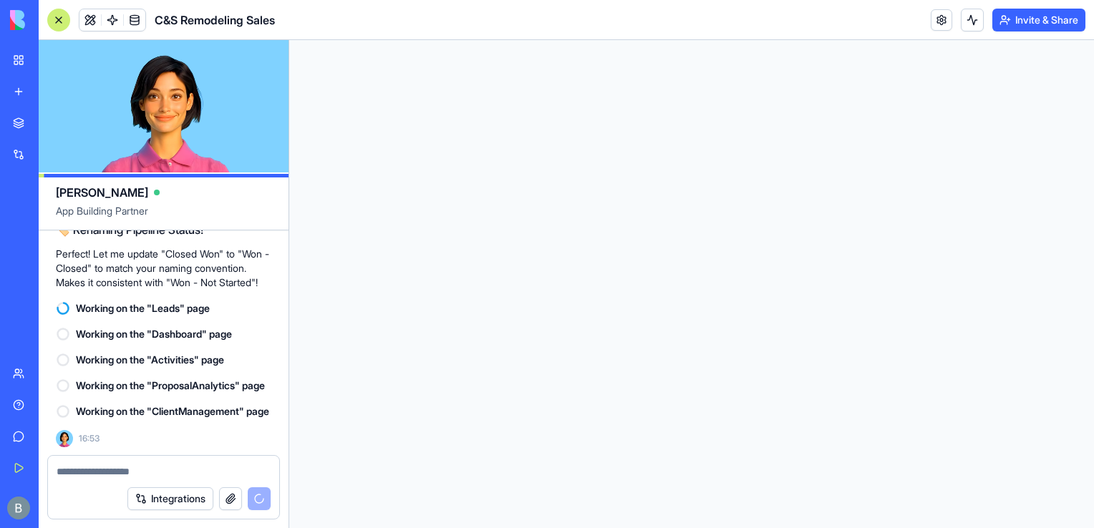
click at [169, 467] on textarea at bounding box center [164, 472] width 215 height 14
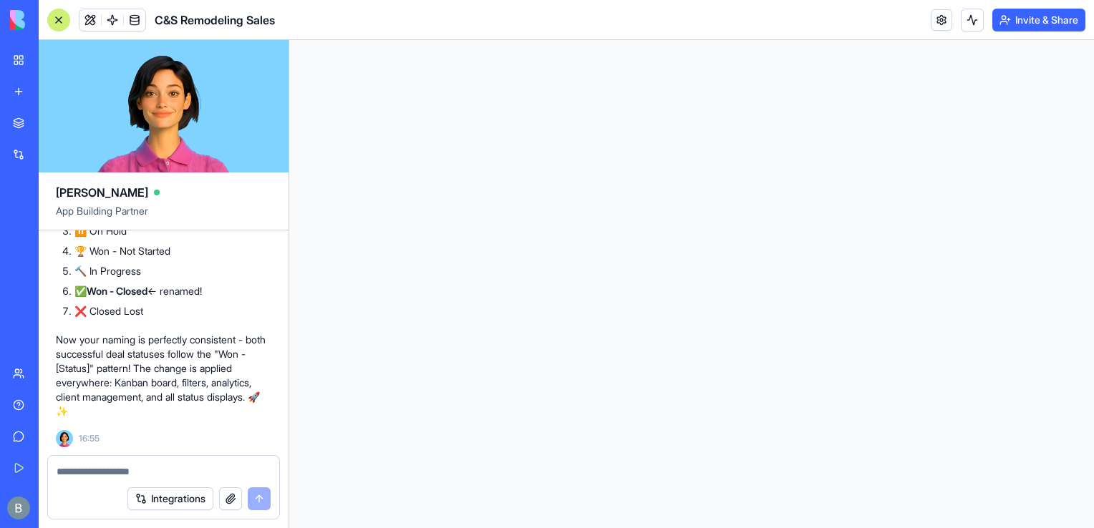
scroll to position [148125, 0]
click at [188, 471] on textarea at bounding box center [164, 472] width 215 height 14
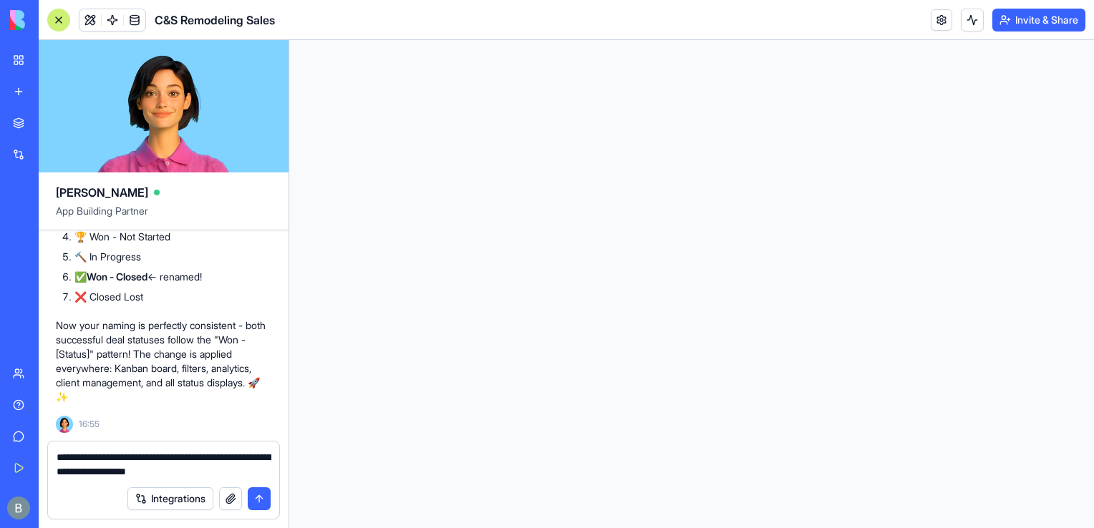
type textarea "**********"
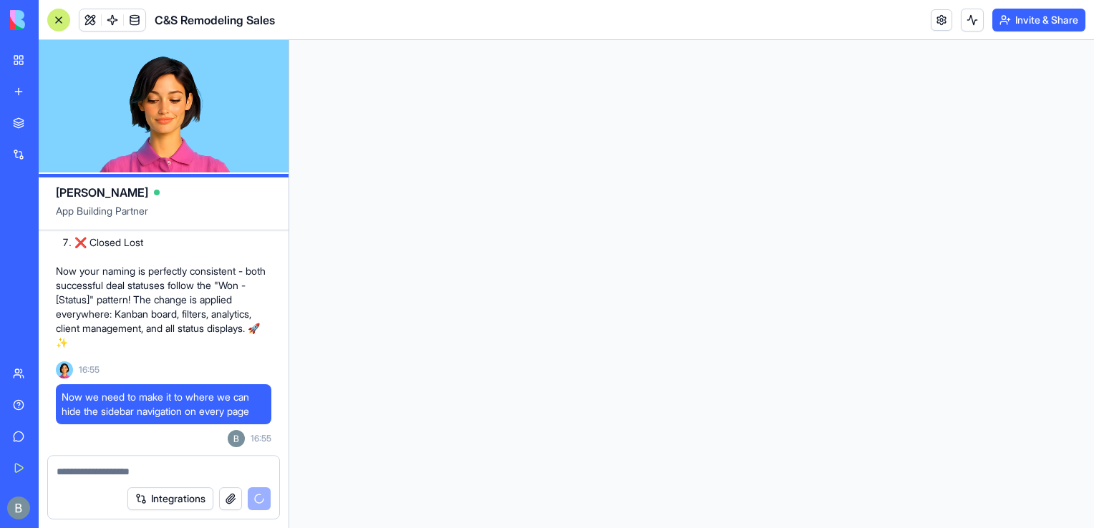
scroll to position [148193, 0]
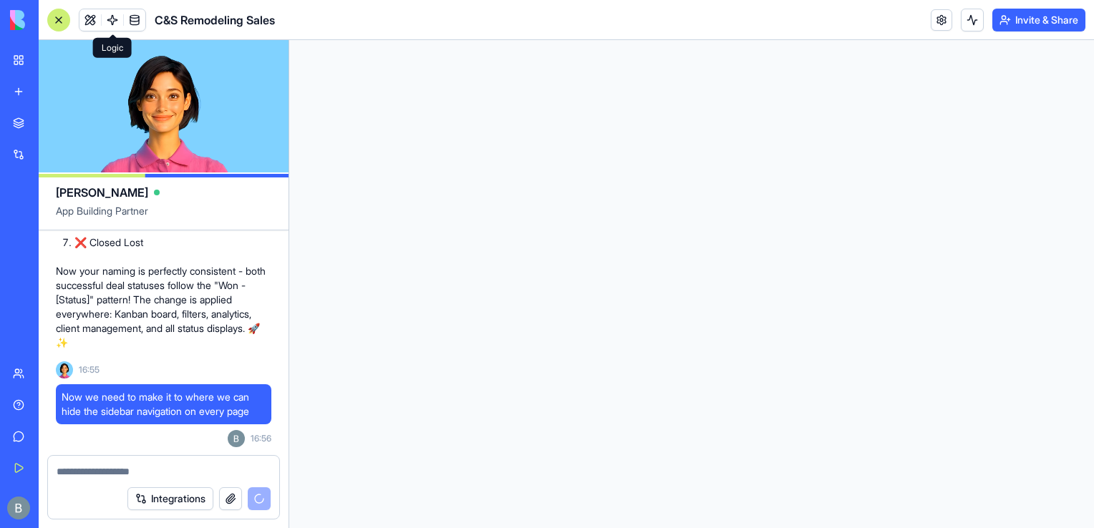
click at [58, 24] on div at bounding box center [58, 20] width 23 height 23
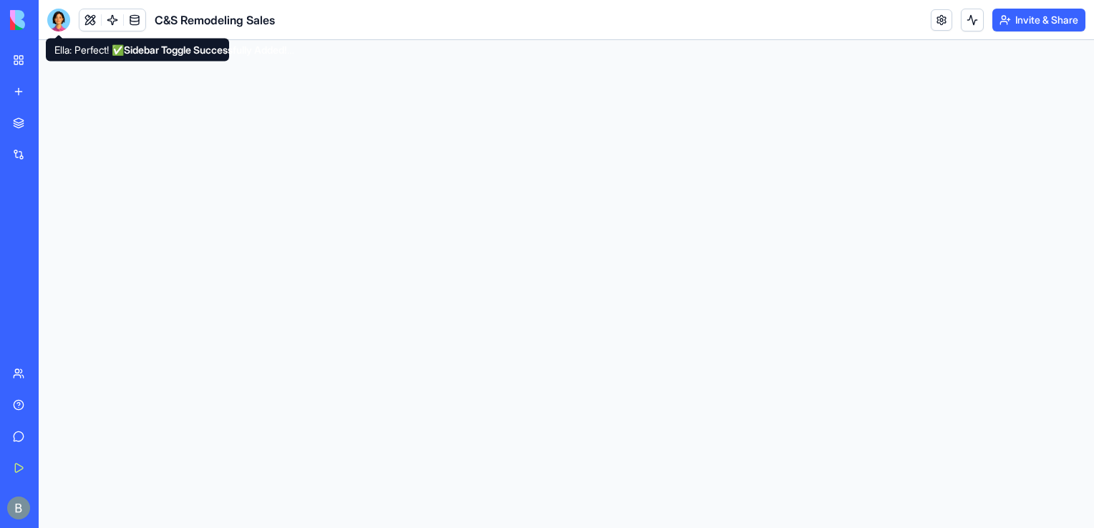
click at [66, 17] on div at bounding box center [58, 20] width 23 height 23
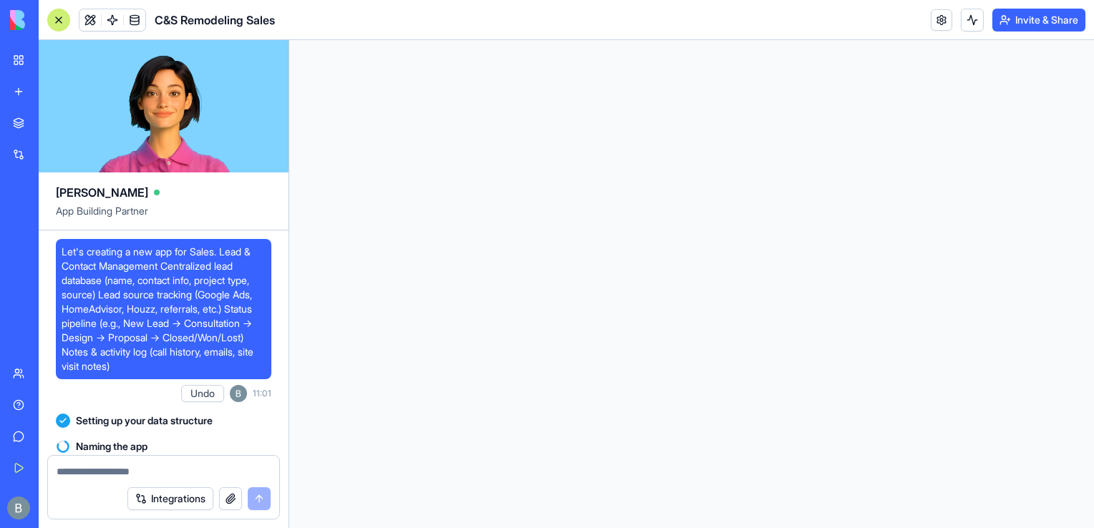
scroll to position [148743, 0]
